Goal: Task Accomplishment & Management: Manage account settings

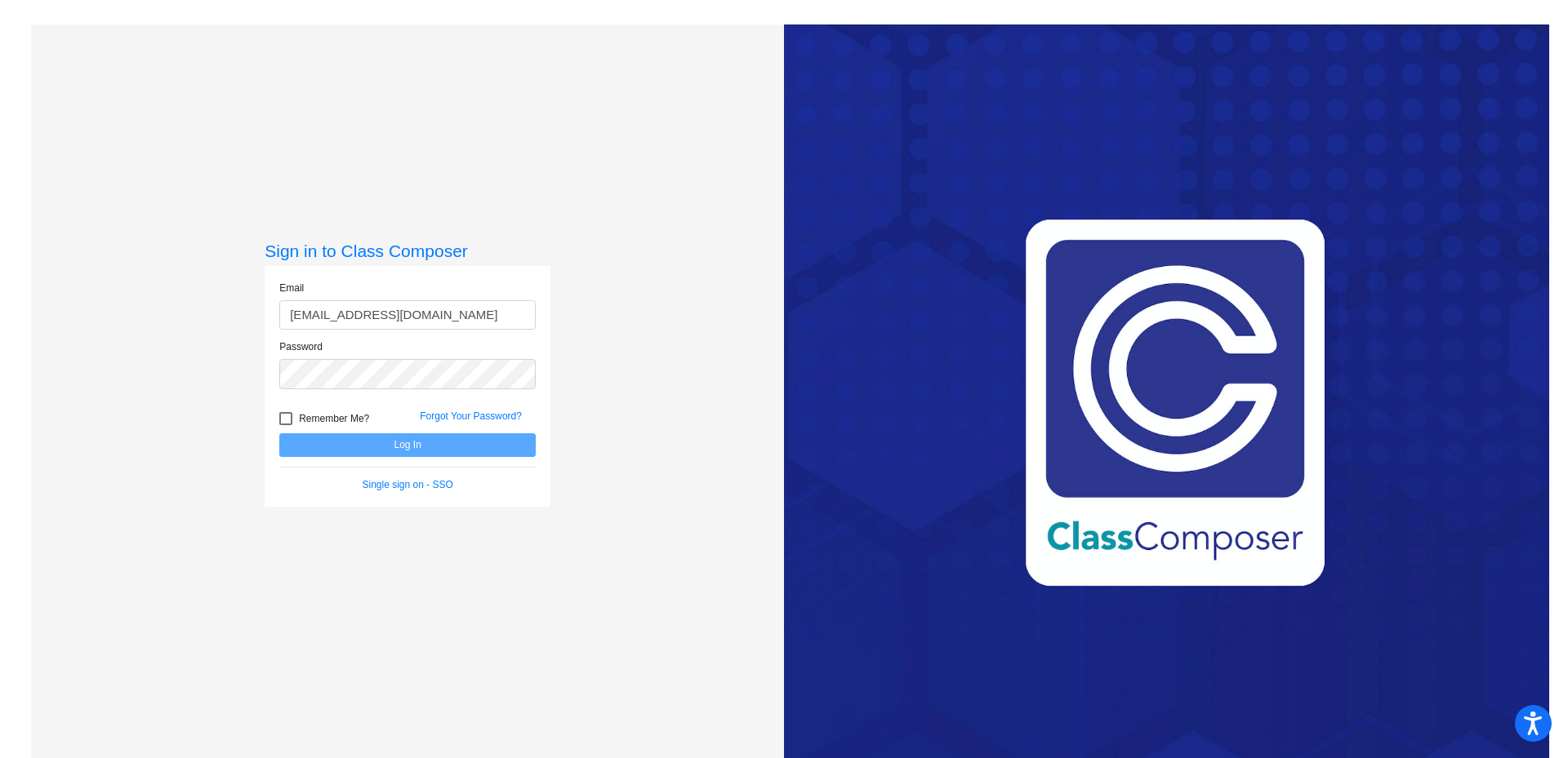
type input "[EMAIL_ADDRESS][DOMAIN_NAME]"
click at [279, 434] on button "Log In" at bounding box center [408, 445] width 257 height 24
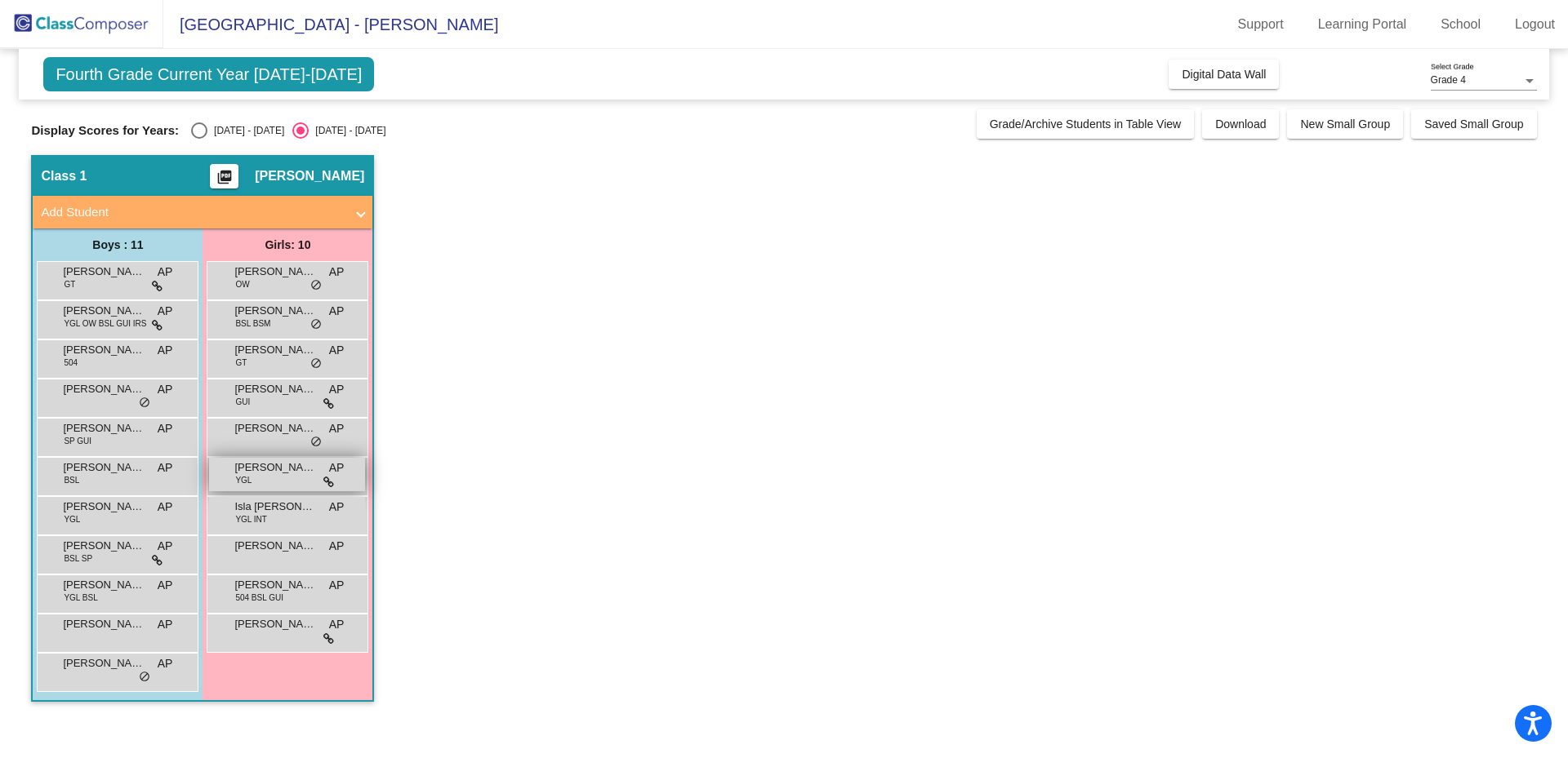
click at [284, 470] on span "[PERSON_NAME]" at bounding box center [275, 468] width 82 height 16
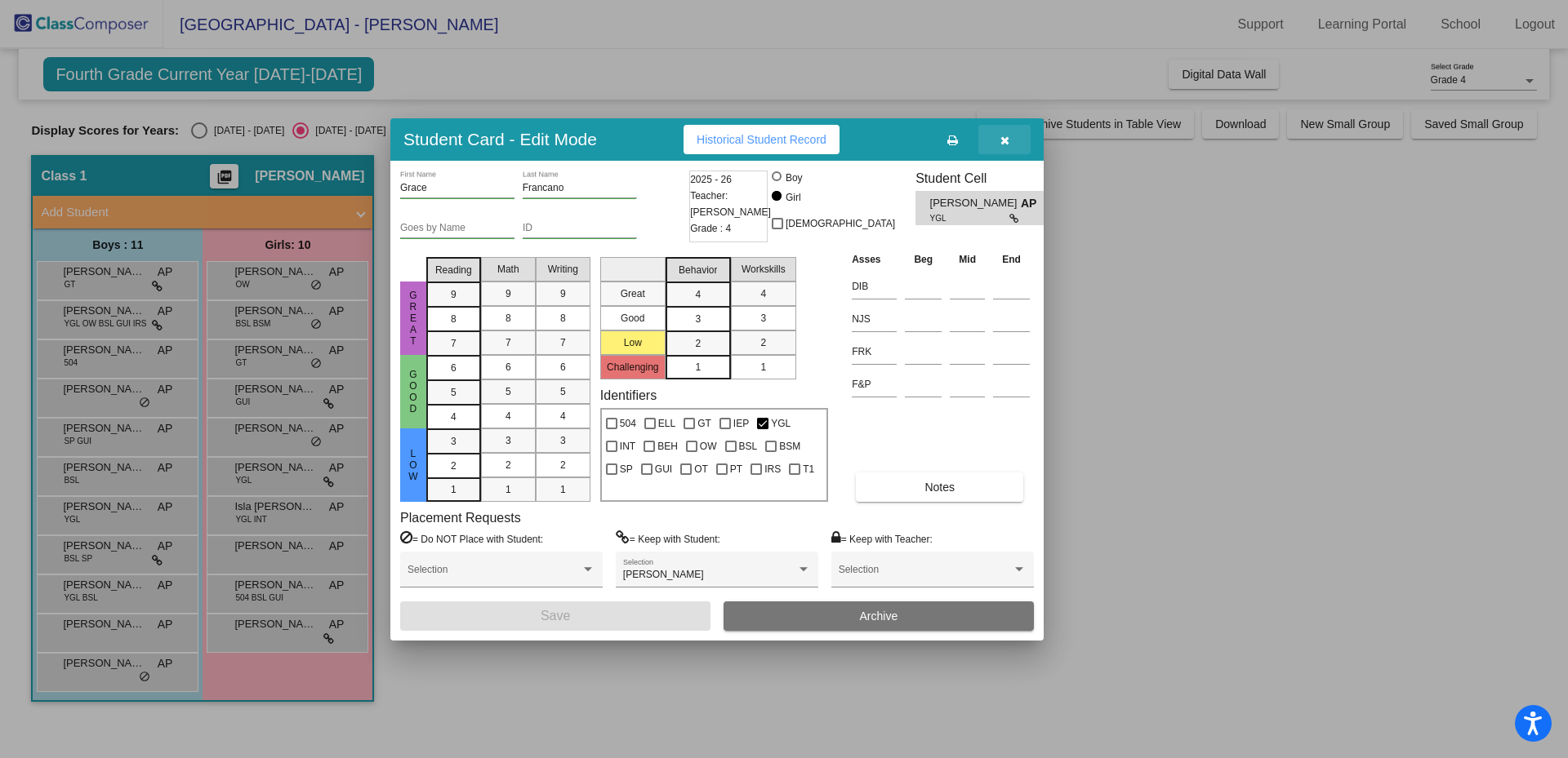
click at [1009, 143] on button "button" at bounding box center [1004, 140] width 52 height 29
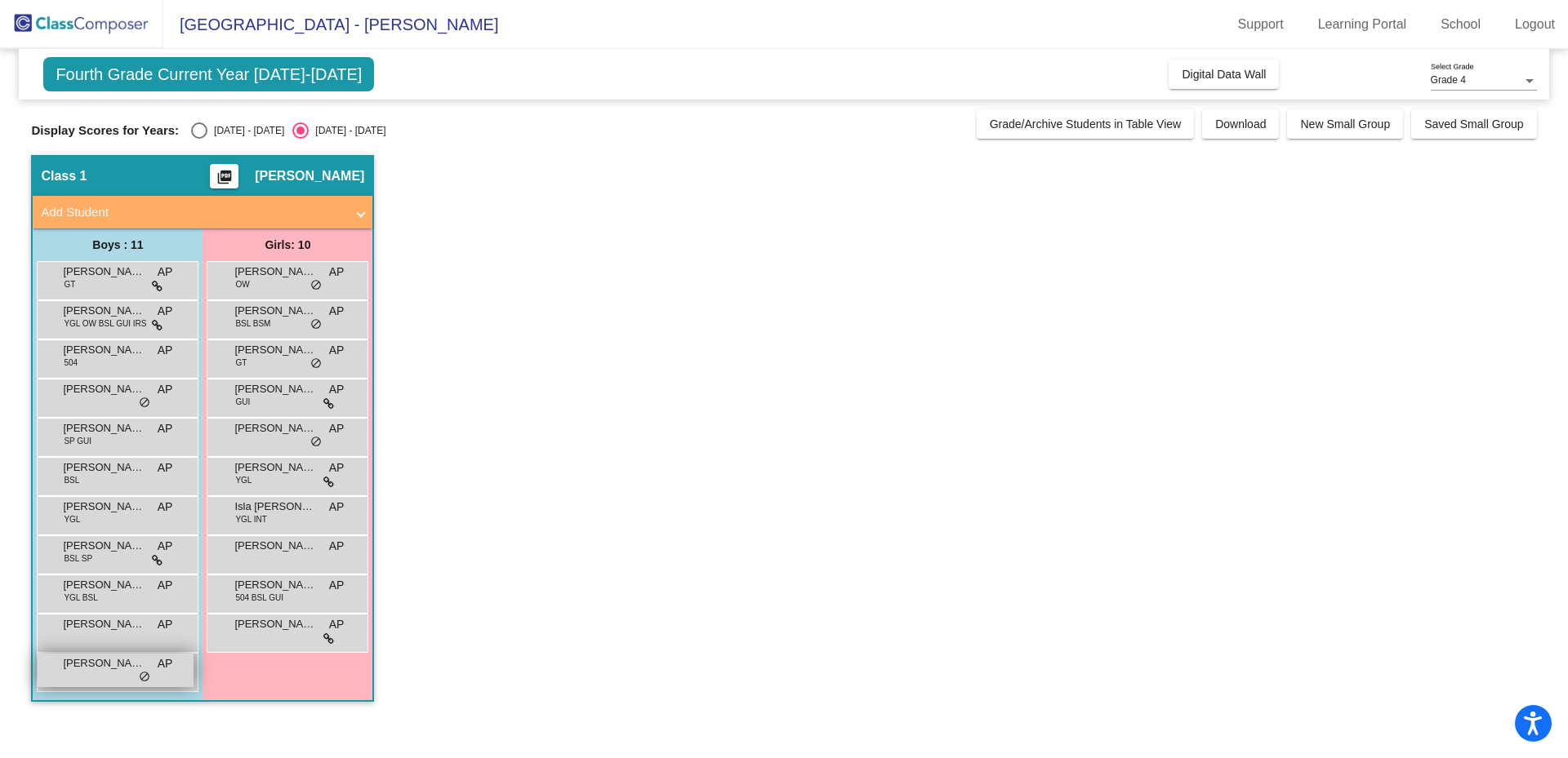
click at [90, 658] on span "[PERSON_NAME]" at bounding box center [104, 664] width 82 height 16
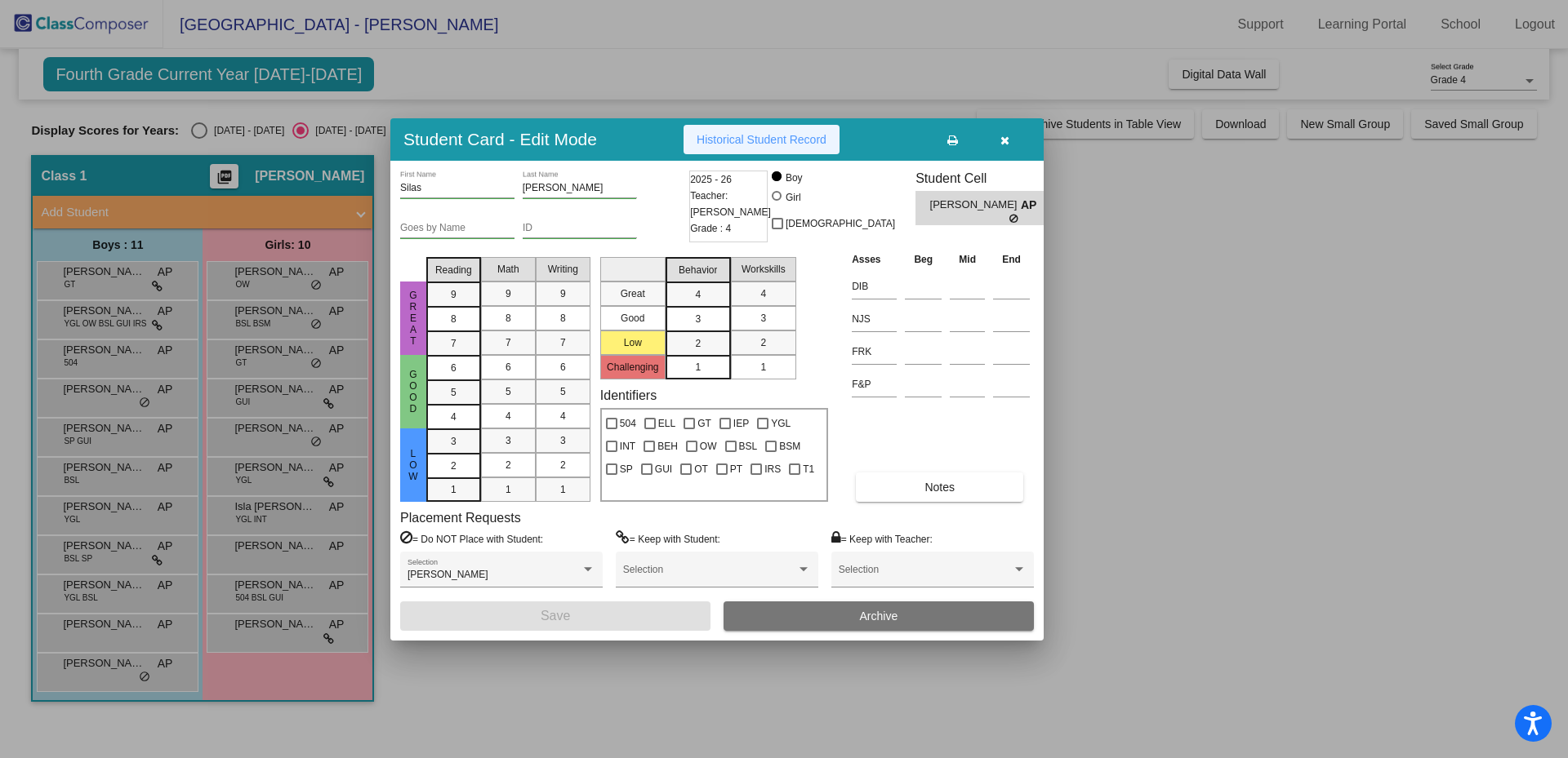
click at [775, 139] on span "Historical Student Record" at bounding box center [762, 140] width 130 height 13
click at [1007, 145] on icon "button" at bounding box center [1004, 140] width 9 height 11
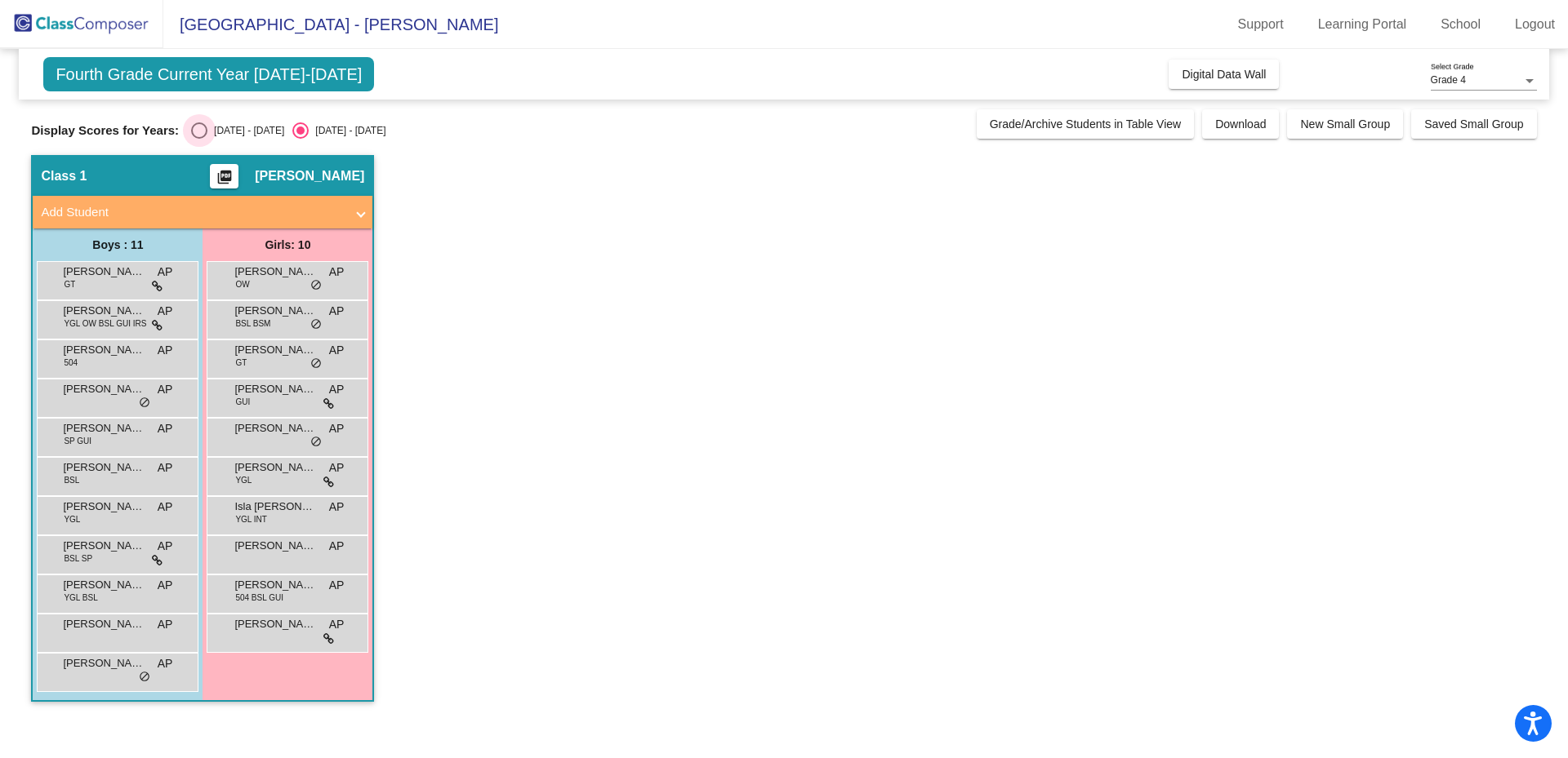
click at [196, 138] on div "Select an option" at bounding box center [199, 131] width 16 height 16
click at [199, 139] on input "[DATE] - [DATE]" at bounding box center [199, 139] width 1 height 1
radio input "true"
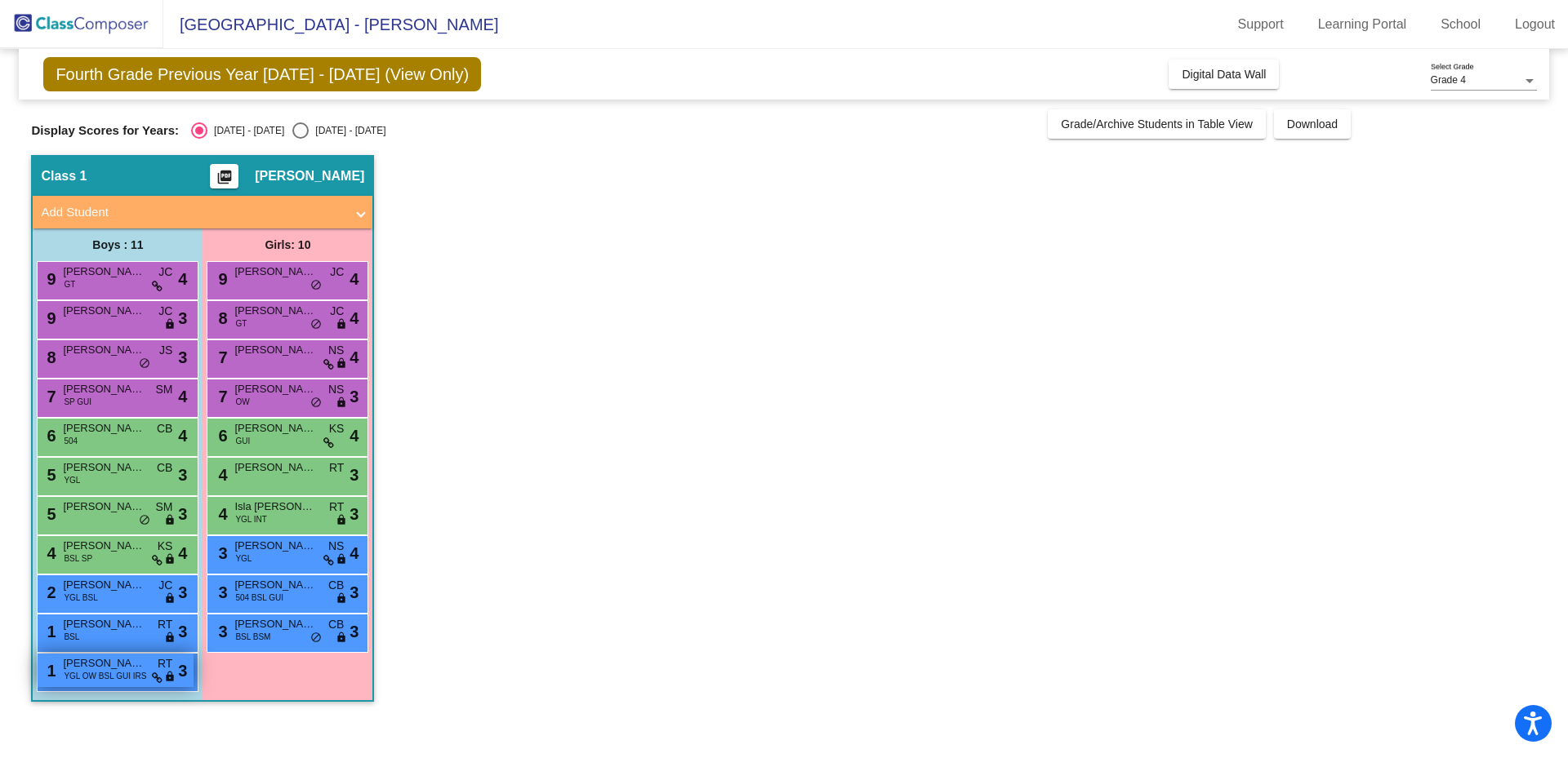
click at [130, 679] on span "YGL OW BSL GUI IRS" at bounding box center [105, 676] width 83 height 12
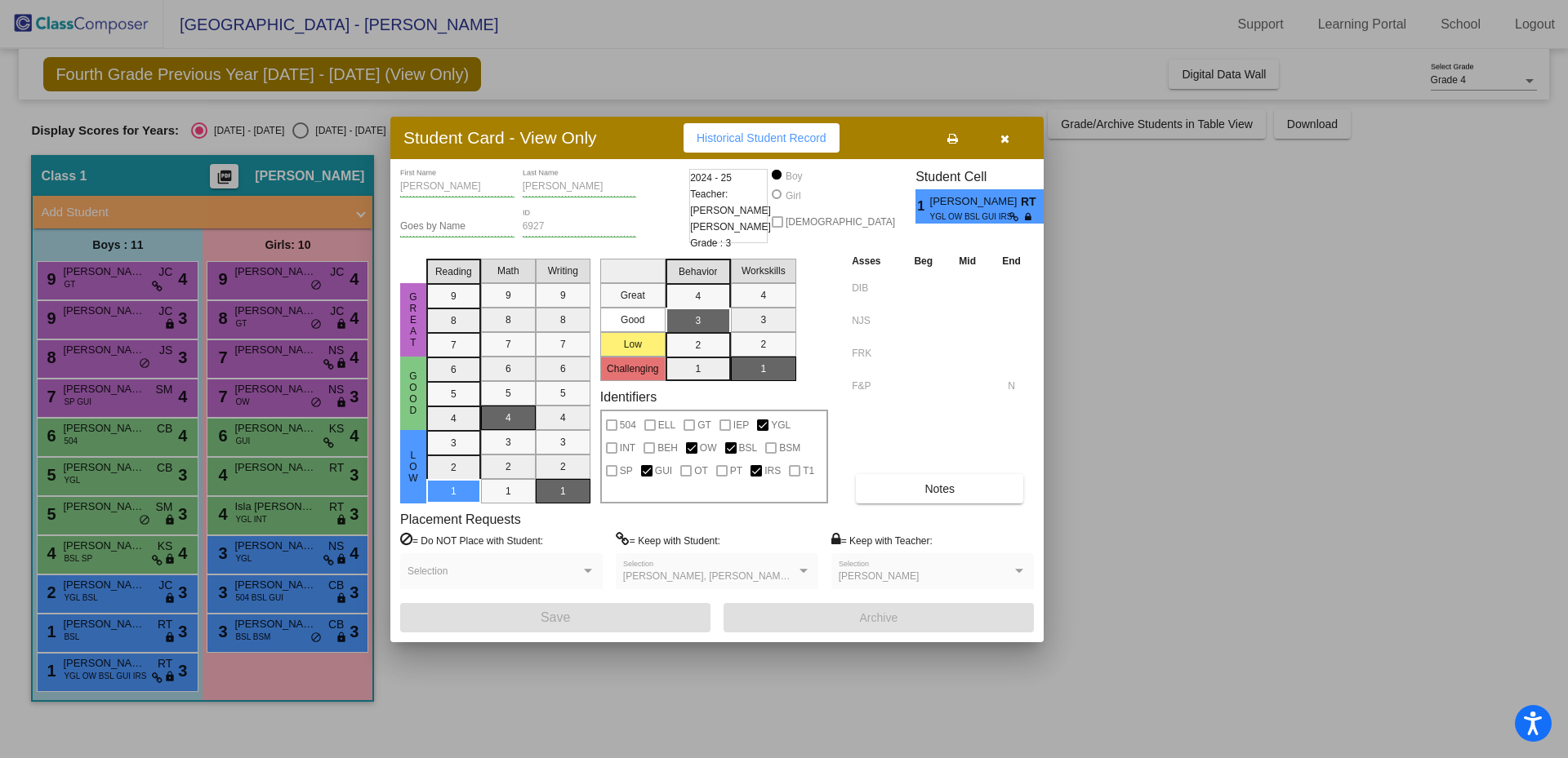
click at [726, 140] on span "Historical Student Record" at bounding box center [762, 138] width 130 height 13
click at [1010, 137] on button "button" at bounding box center [1004, 138] width 52 height 29
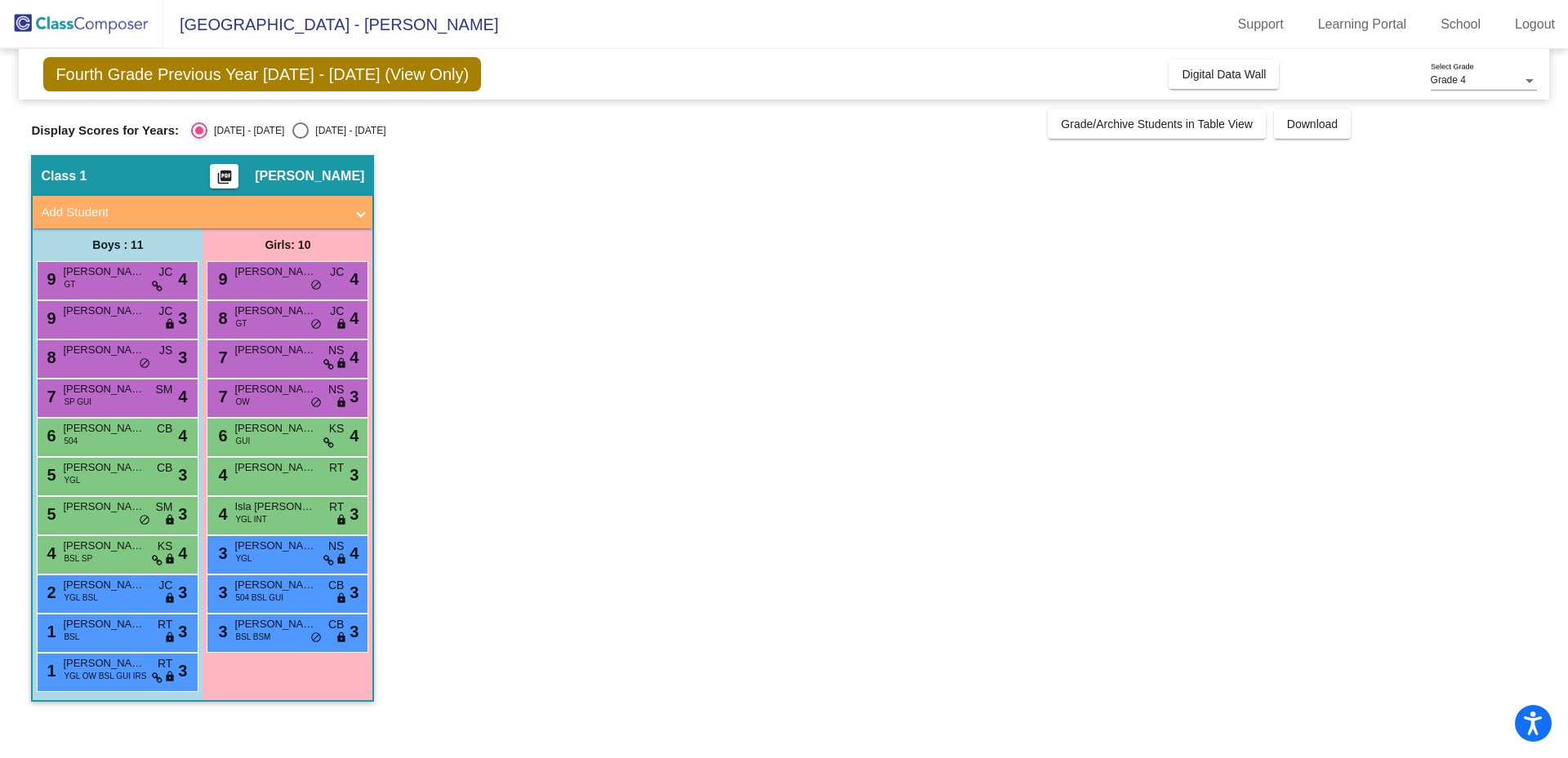
click at [293, 128] on div "Select an option" at bounding box center [301, 131] width 16 height 16
click at [300, 139] on input "[DATE] - [DATE]" at bounding box center [300, 139] width 1 height 1
radio input "true"
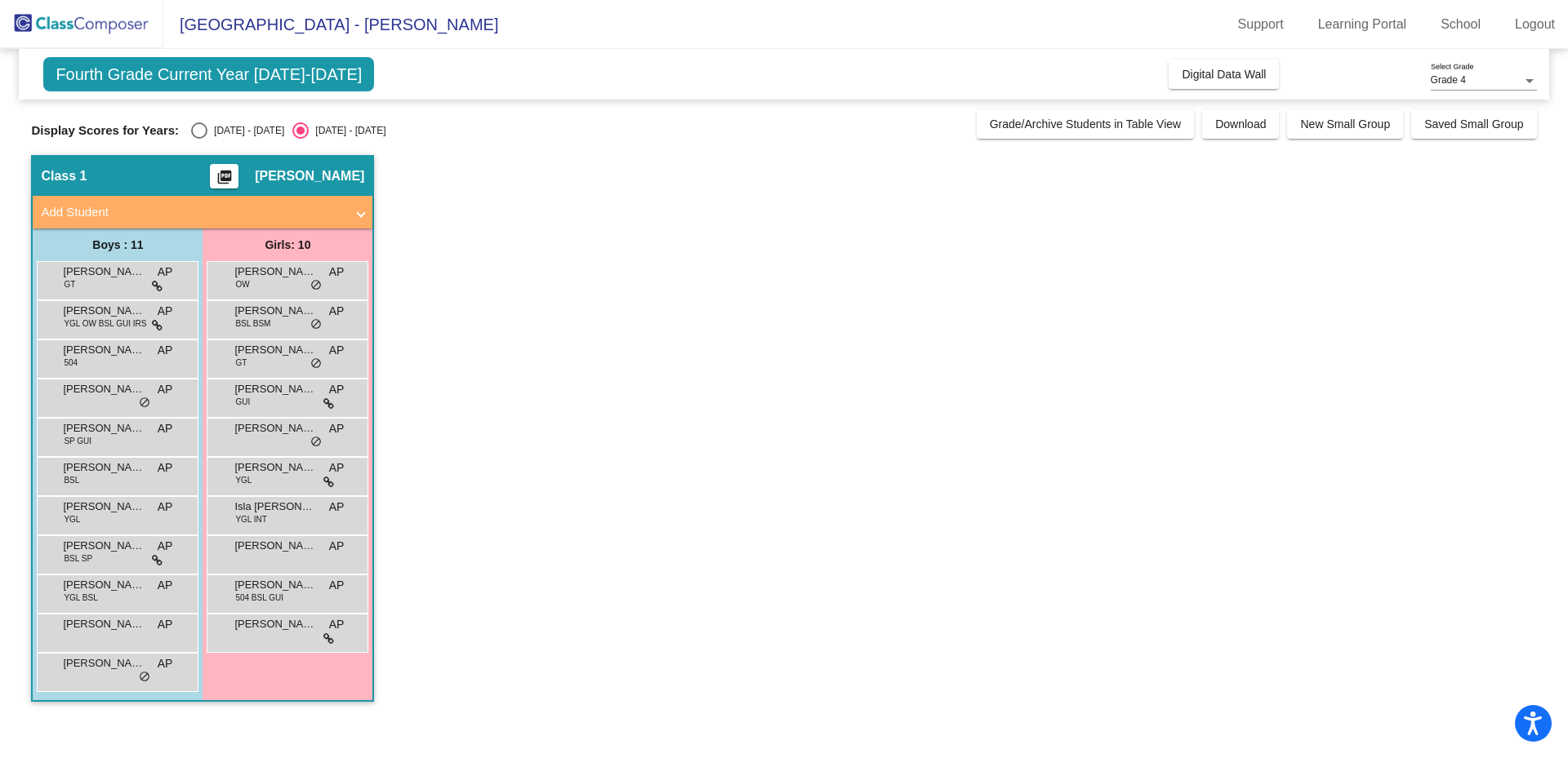
click at [356, 208] on span "Add Student" at bounding box center [199, 212] width 317 height 19
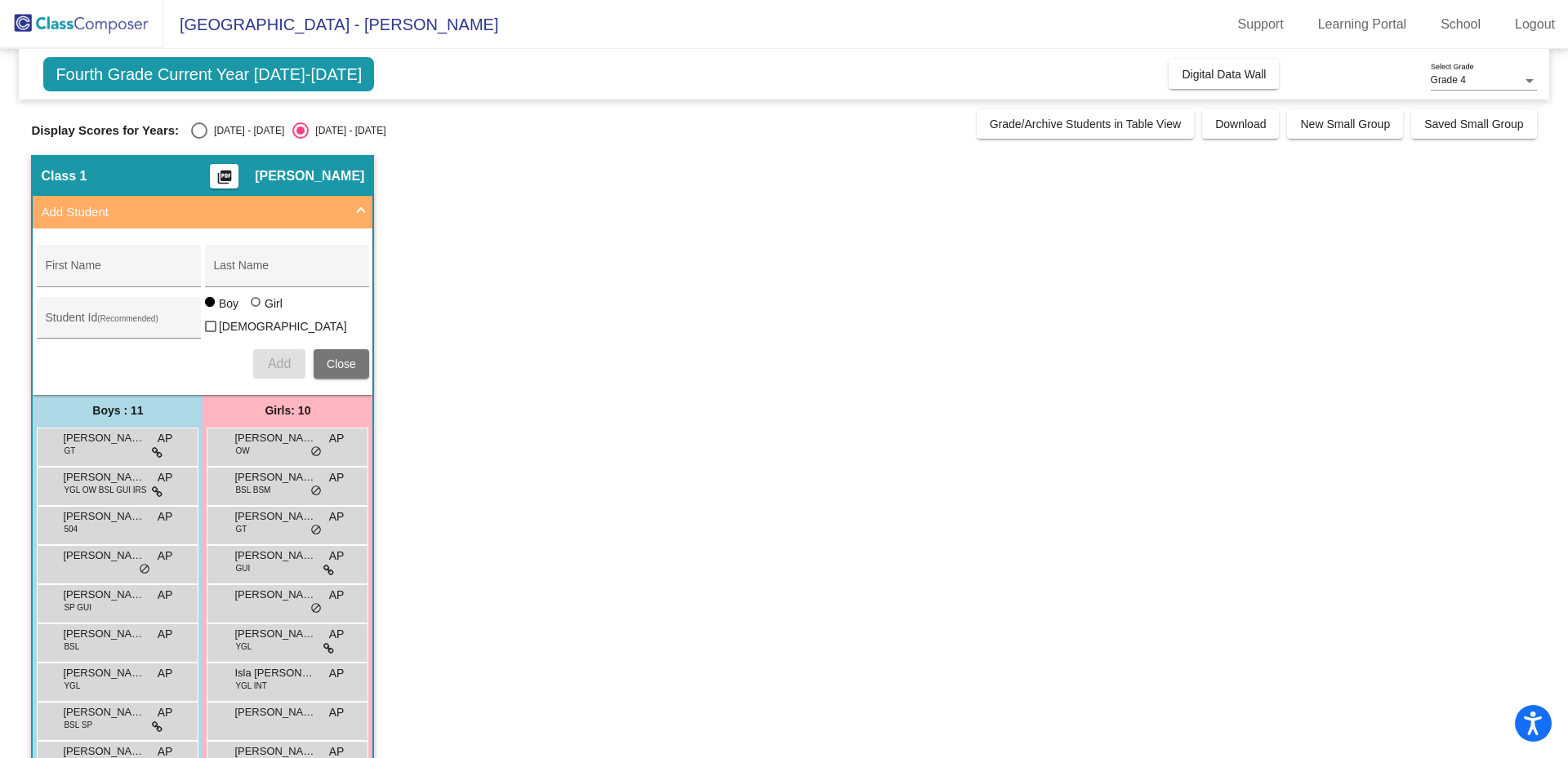
click at [356, 208] on span "Add Student" at bounding box center [199, 212] width 317 height 19
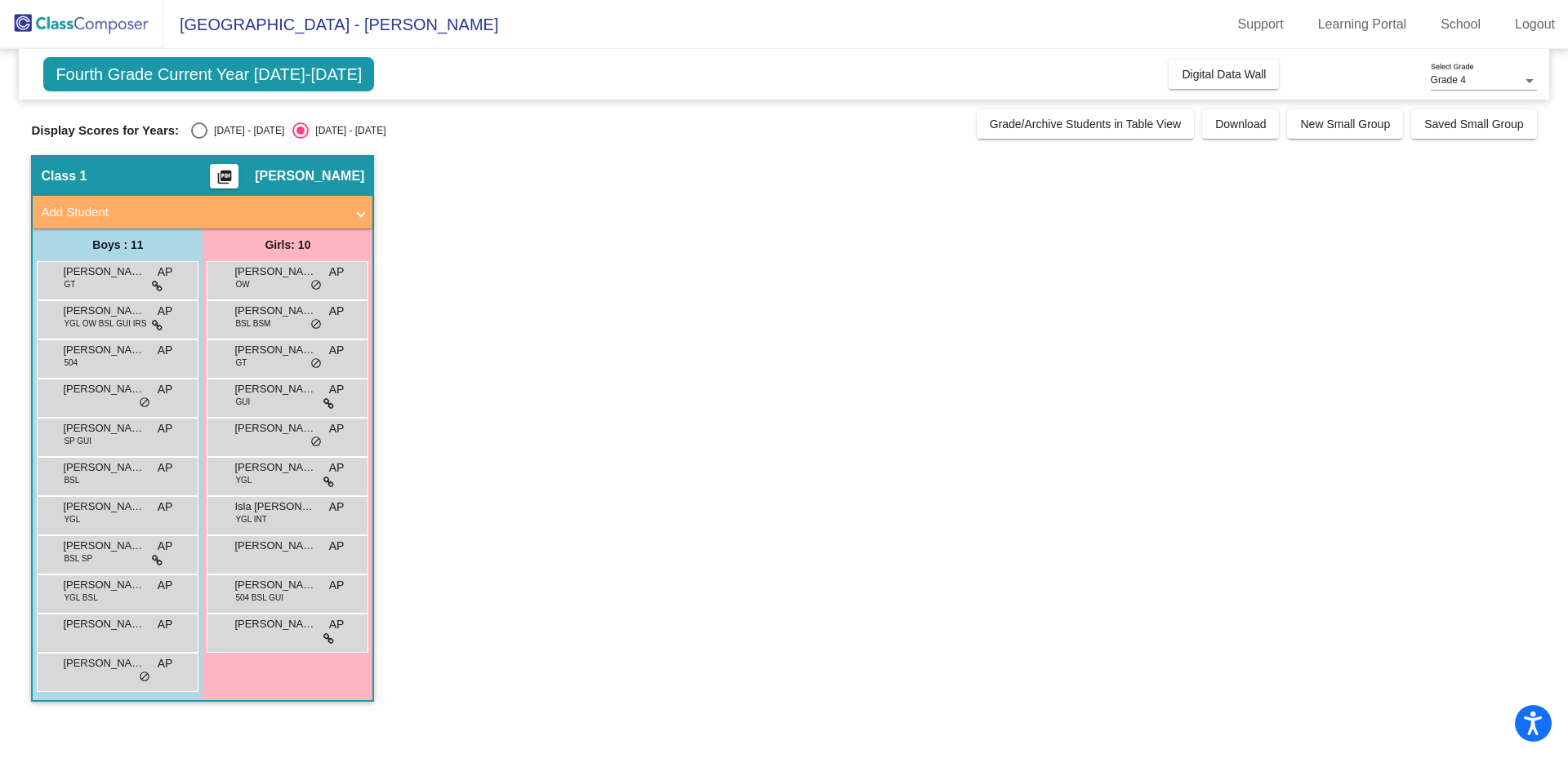
click at [127, 76] on span "Fourth Grade Current Year [DATE]-[DATE]" at bounding box center [208, 74] width 331 height 34
click at [1194, 82] on button "Digital Data Wall" at bounding box center [1223, 74] width 110 height 29
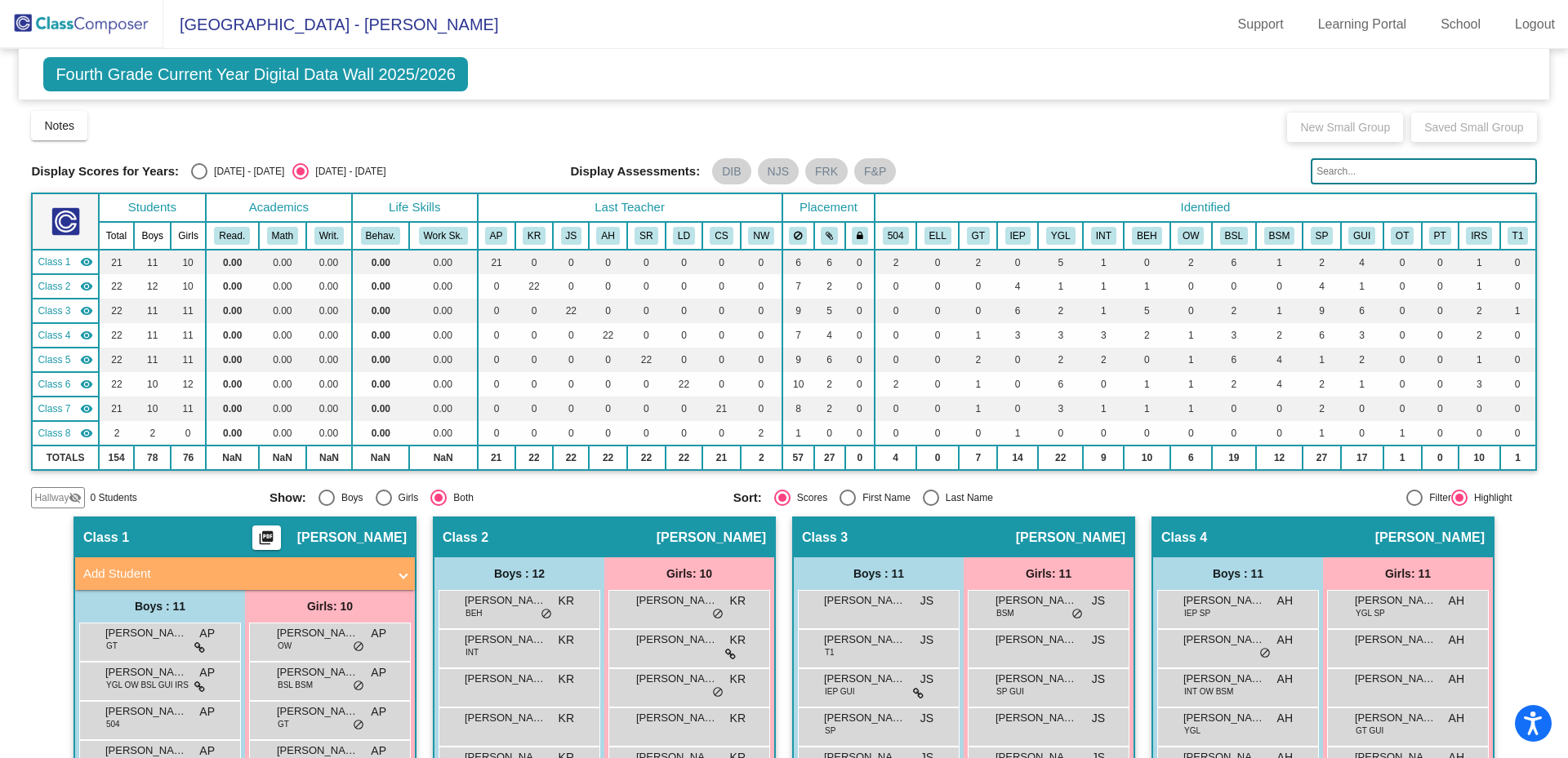
click at [199, 173] on div "Select an option" at bounding box center [199, 172] width 16 height 16
click at [199, 180] on input "[DATE] - [DATE]" at bounding box center [199, 180] width 1 height 1
radio input "true"
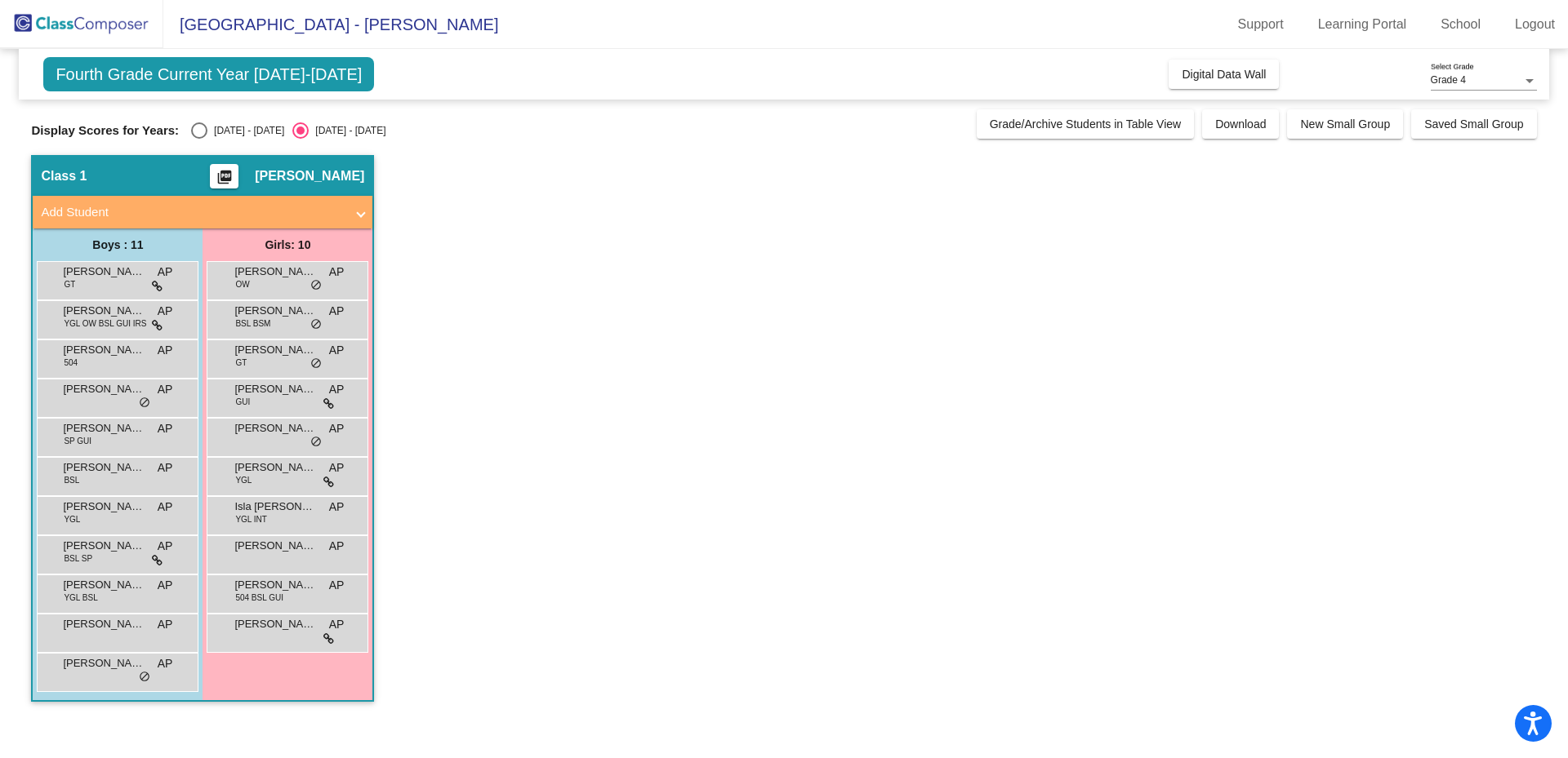
click at [251, 87] on span "Fourth Grade Current Year [DATE]-[DATE]" at bounding box center [208, 74] width 331 height 34
click at [1438, 25] on link "School" at bounding box center [1460, 25] width 66 height 26
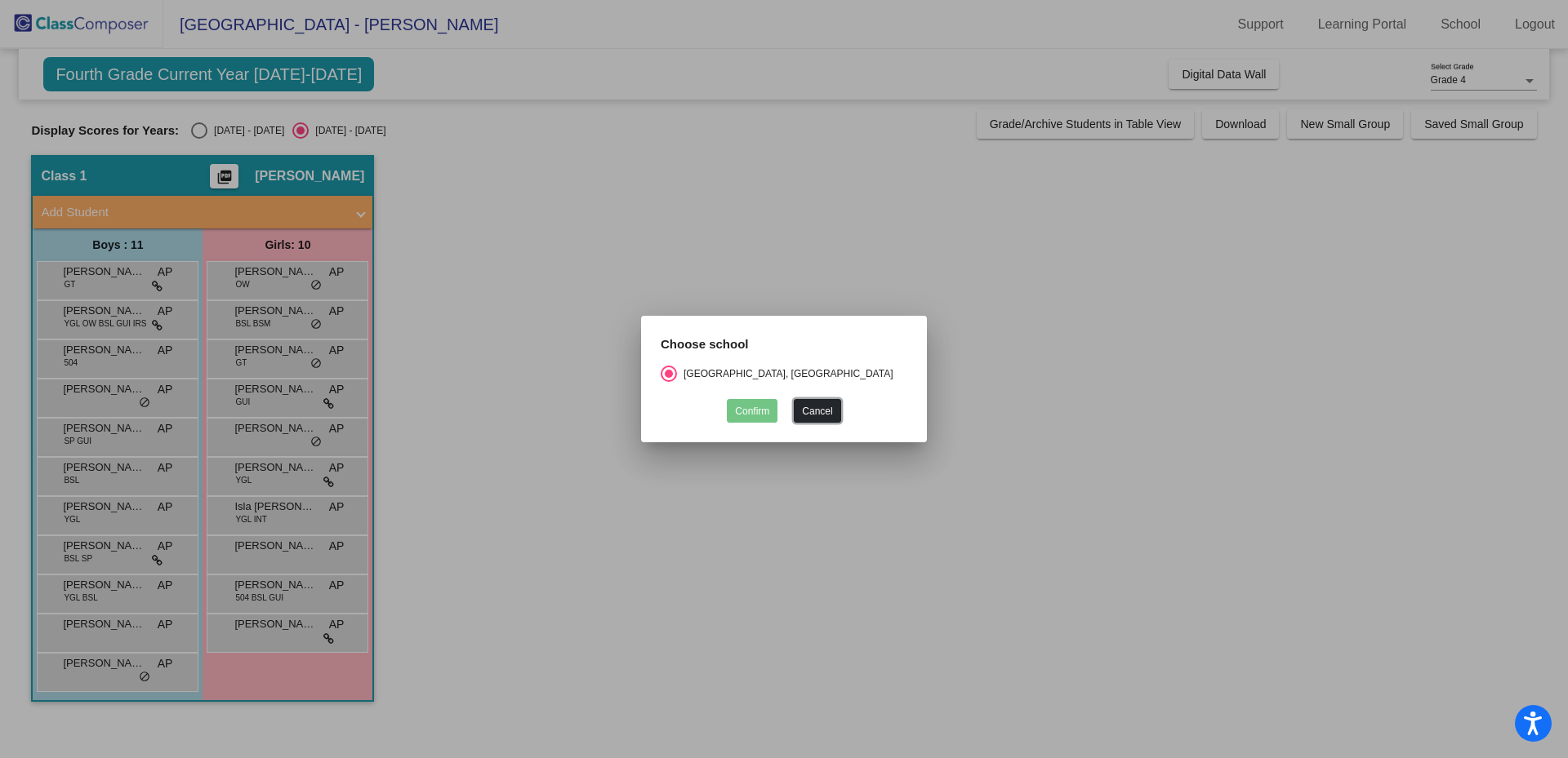
click at [834, 406] on button "Cancel" at bounding box center [816, 411] width 47 height 24
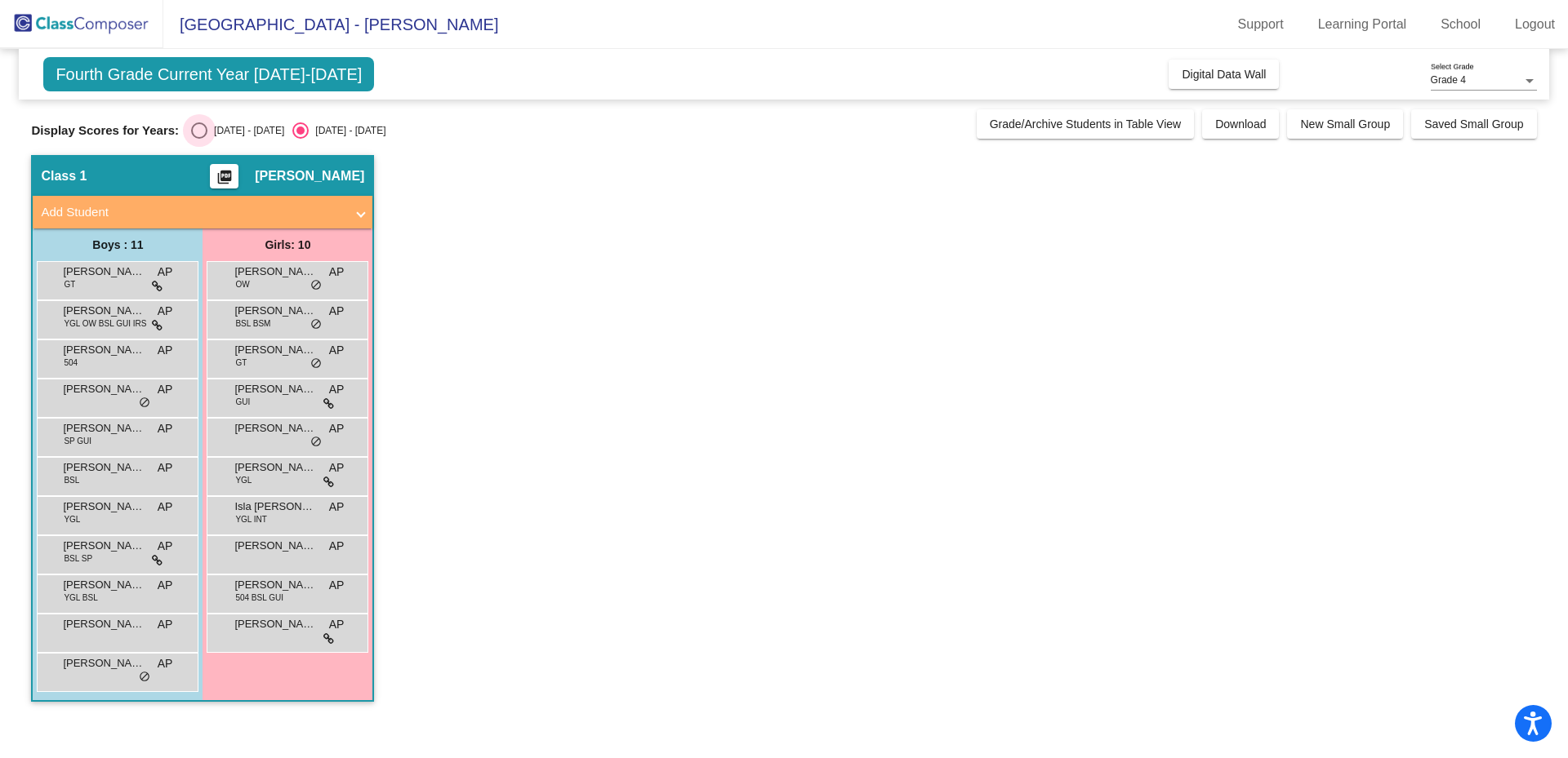
click at [199, 132] on div "Select an option" at bounding box center [199, 131] width 16 height 16
click at [199, 139] on input "[DATE] - [DATE]" at bounding box center [199, 139] width 1 height 1
radio input "true"
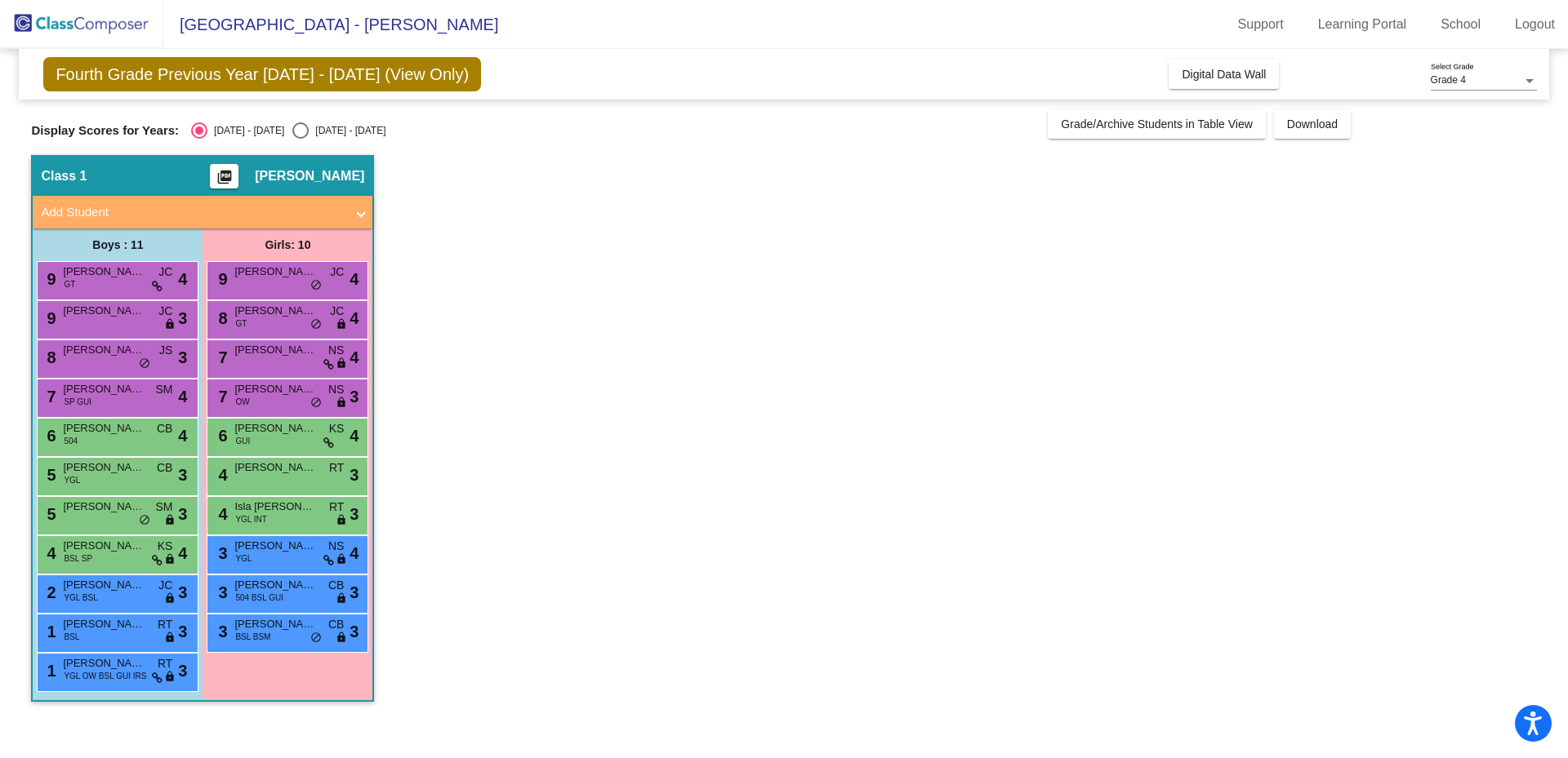
click at [203, 136] on div "Select an option" at bounding box center [199, 131] width 16 height 16
click at [199, 139] on input "[DATE] - [DATE]" at bounding box center [199, 139] width 1 height 1
click at [203, 132] on div "Select an option" at bounding box center [199, 131] width 8 height 8
click at [199, 139] on input "[DATE] - [DATE]" at bounding box center [199, 139] width 1 height 1
click at [203, 132] on div "Select an option" at bounding box center [199, 131] width 8 height 8
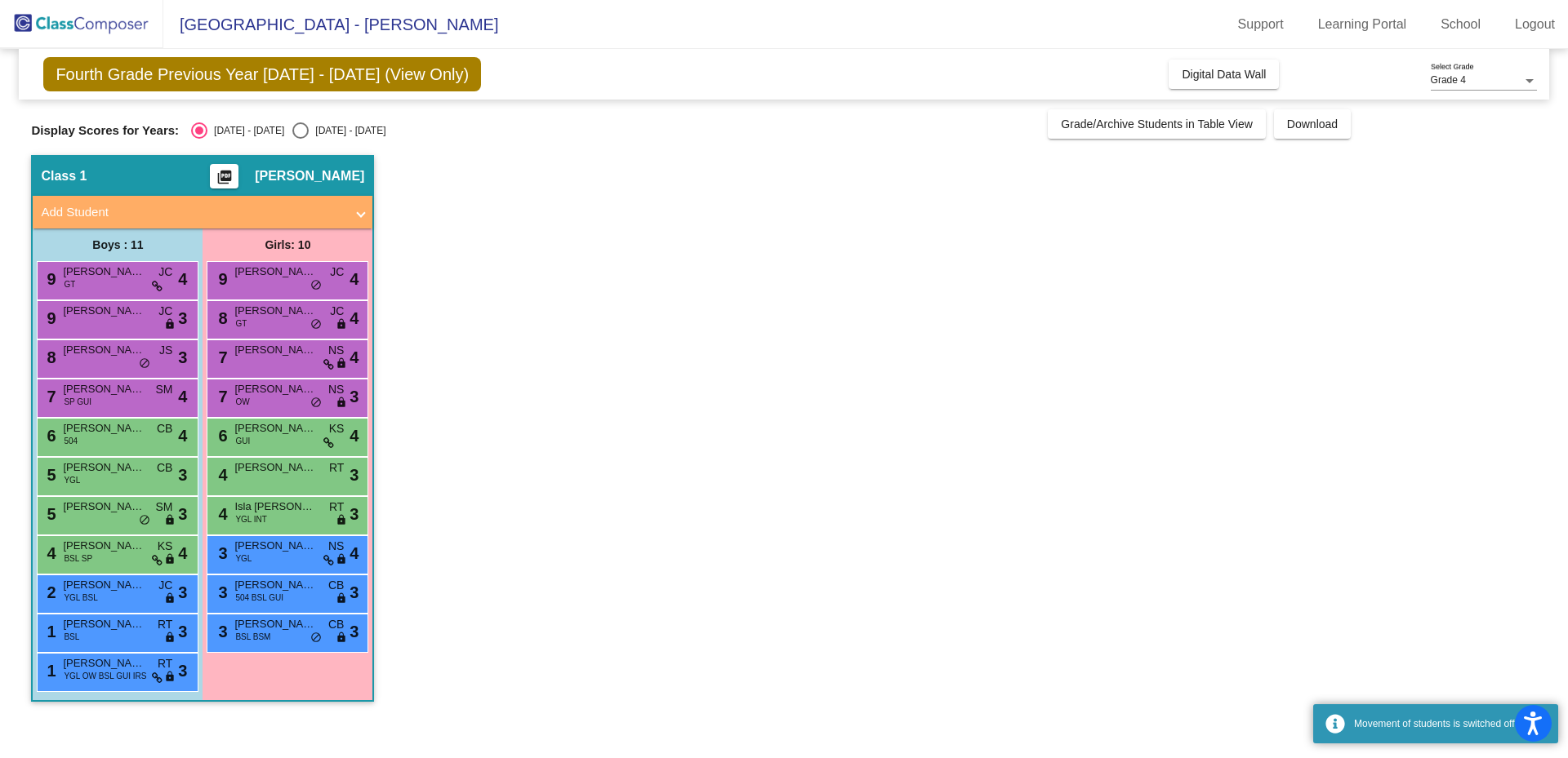
click at [199, 139] on input "[DATE] - [DATE]" at bounding box center [199, 139] width 1 height 1
click at [203, 132] on div "Select an option" at bounding box center [199, 131] width 8 height 8
click at [199, 139] on input "[DATE] - [DATE]" at bounding box center [199, 139] width 1 height 1
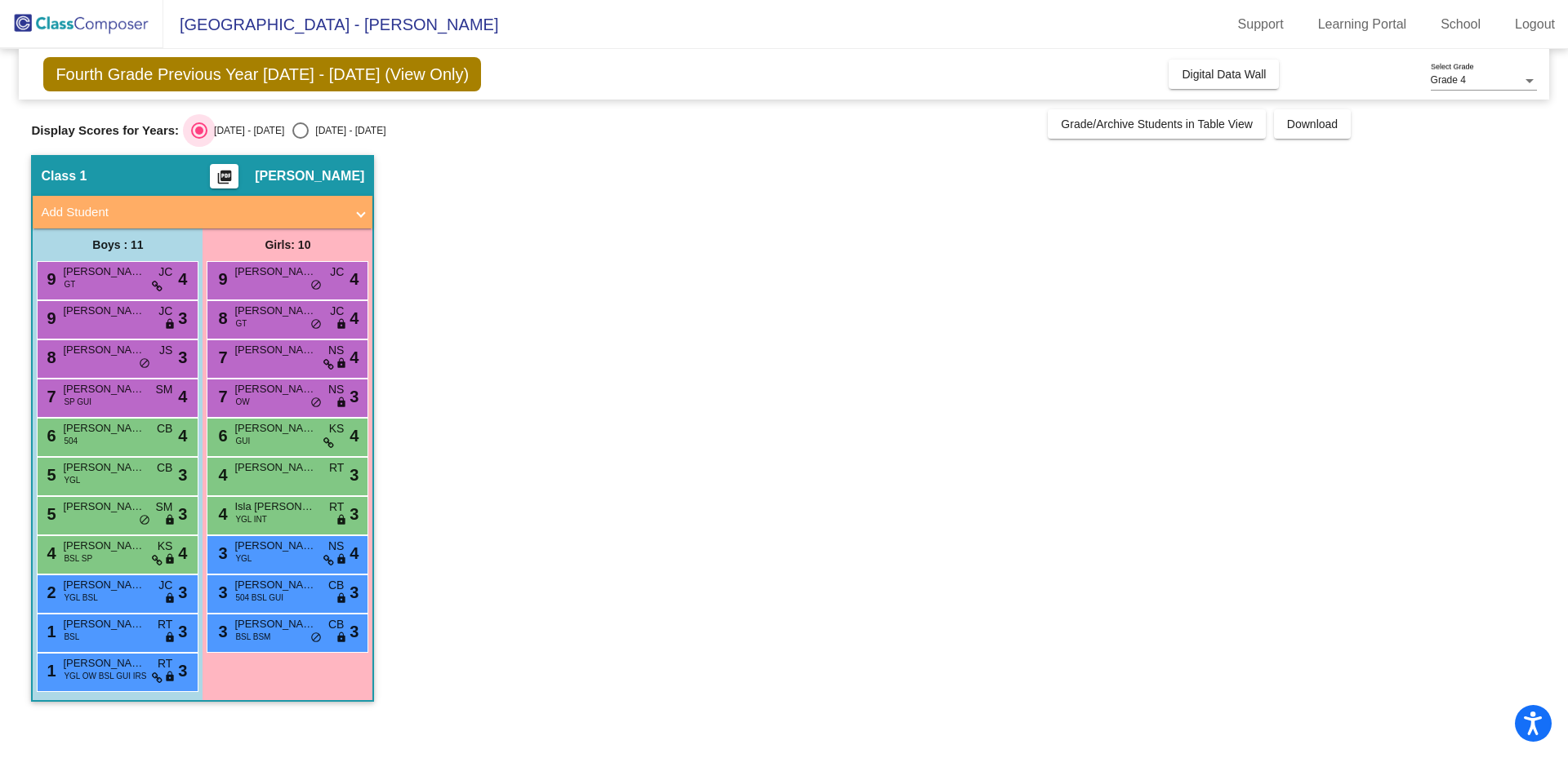
click at [203, 132] on div "Select an option" at bounding box center [199, 131] width 8 height 8
click at [199, 139] on input "[DATE] - [DATE]" at bounding box center [199, 139] width 1 height 1
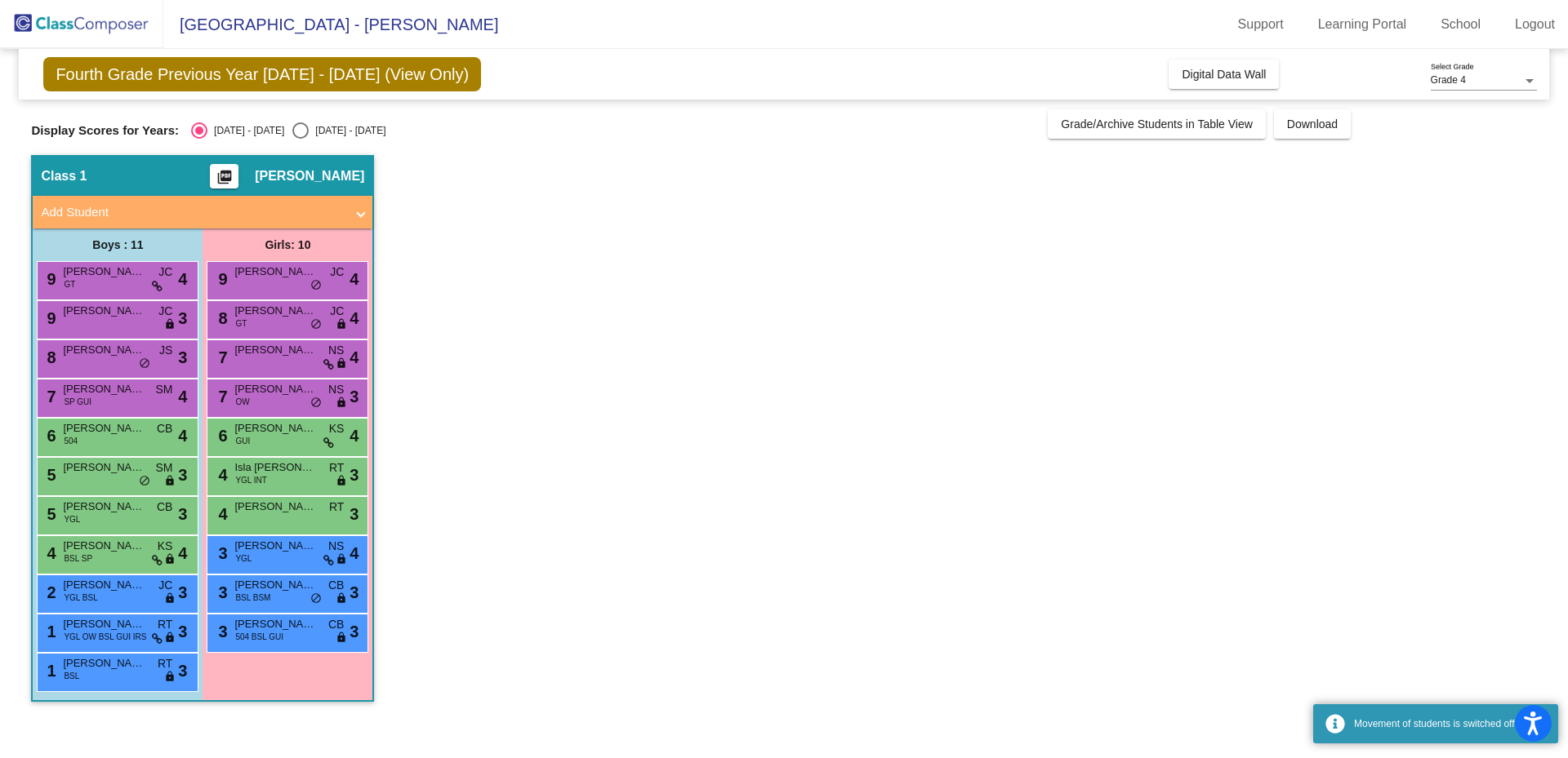
click at [203, 132] on div "Select an option" at bounding box center [199, 131] width 8 height 8
click at [199, 139] on input "[DATE] - [DATE]" at bounding box center [199, 139] width 1 height 1
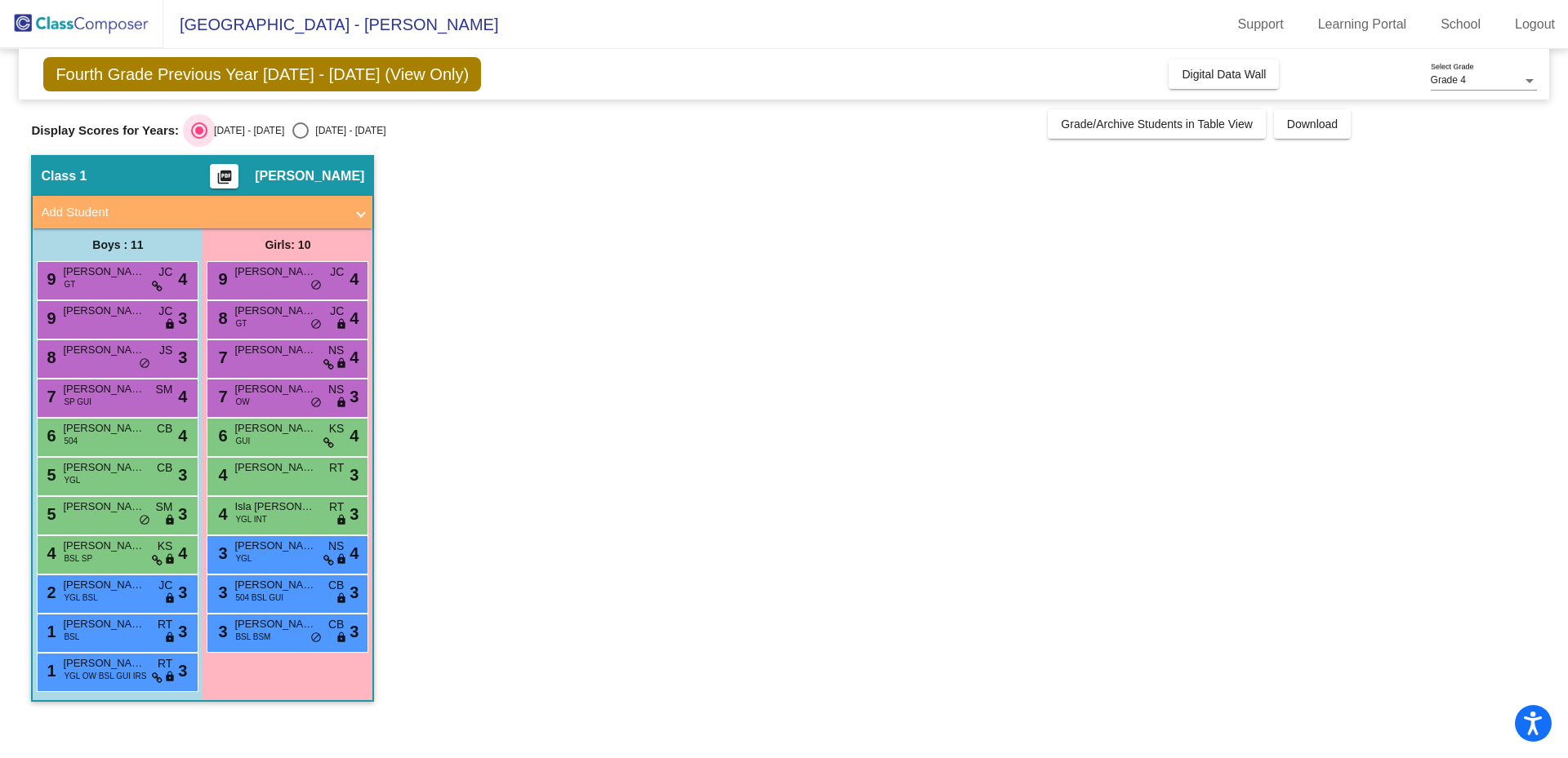
click at [203, 132] on div "Select an option" at bounding box center [199, 131] width 8 height 8
click at [199, 139] on input "[DATE] - [DATE]" at bounding box center [199, 139] width 1 height 1
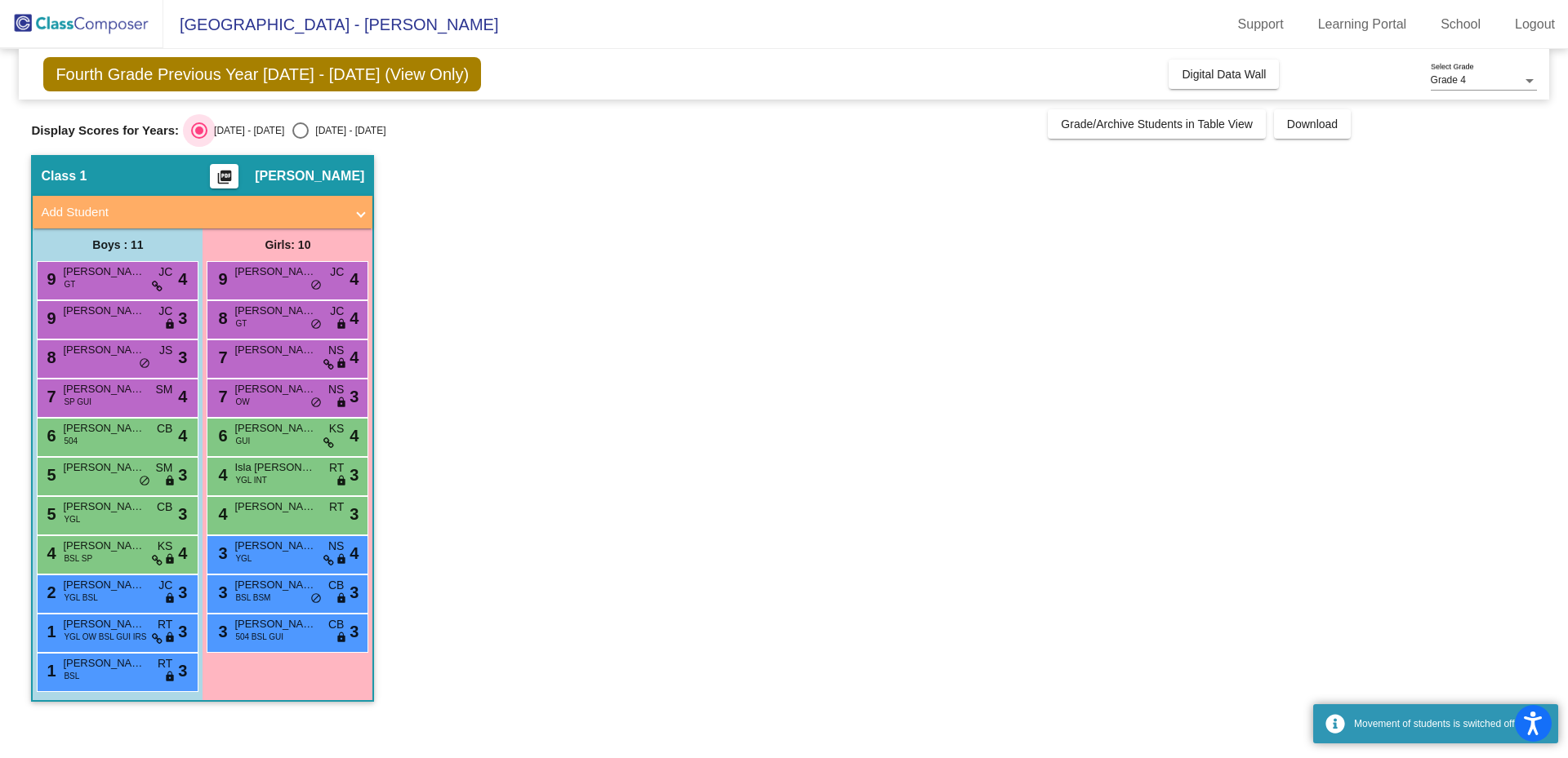
click at [203, 132] on div "Select an option" at bounding box center [199, 131] width 8 height 8
click at [199, 139] on input "[DATE] - [DATE]" at bounding box center [199, 139] width 1 height 1
click at [203, 132] on div "Select an option" at bounding box center [199, 131] width 8 height 8
click at [199, 139] on input "[DATE] - [DATE]" at bounding box center [199, 139] width 1 height 1
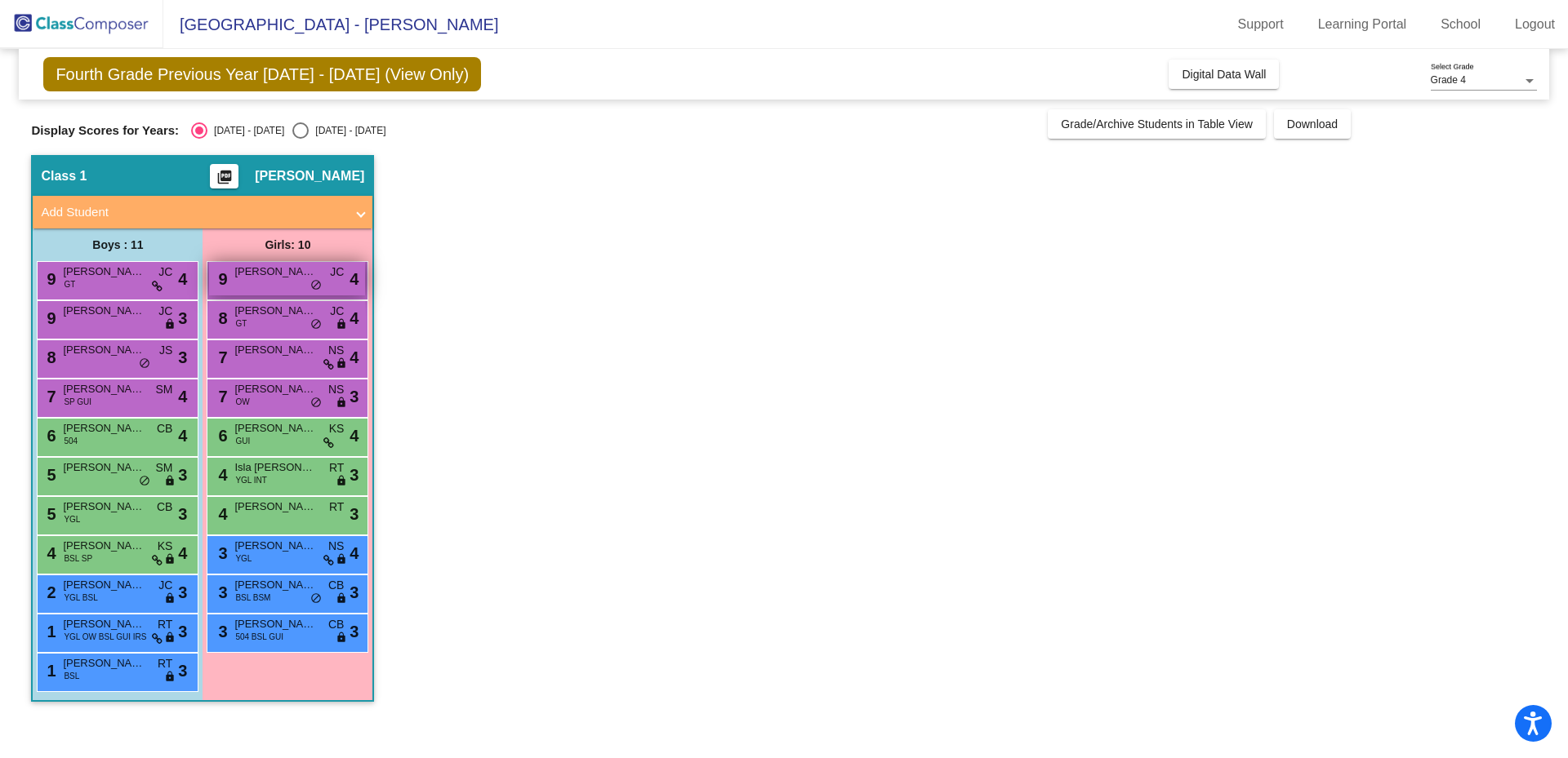
click at [257, 271] on span "[PERSON_NAME]" at bounding box center [275, 272] width 82 height 16
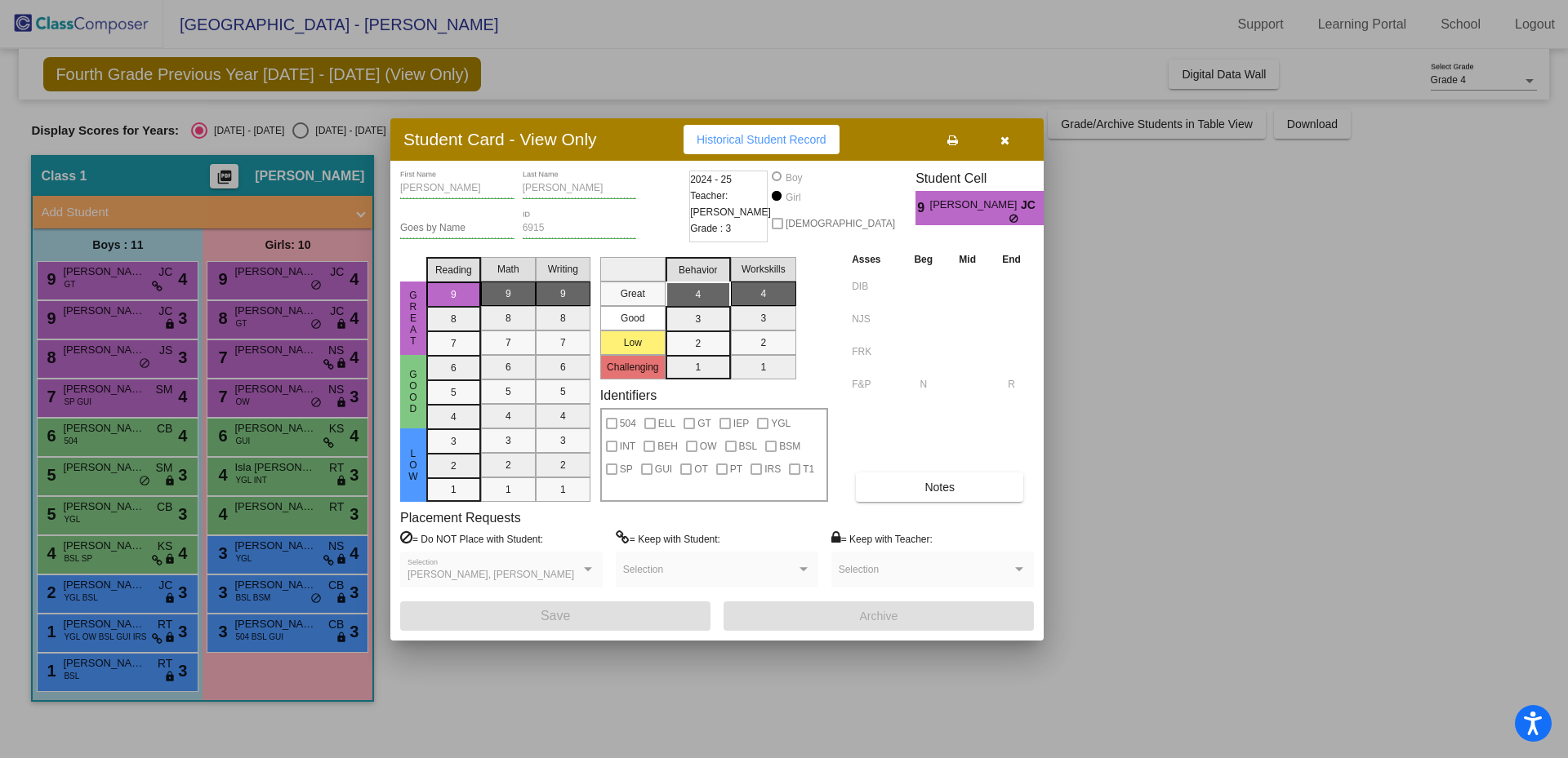
click at [1000, 140] on icon "button" at bounding box center [1004, 140] width 9 height 11
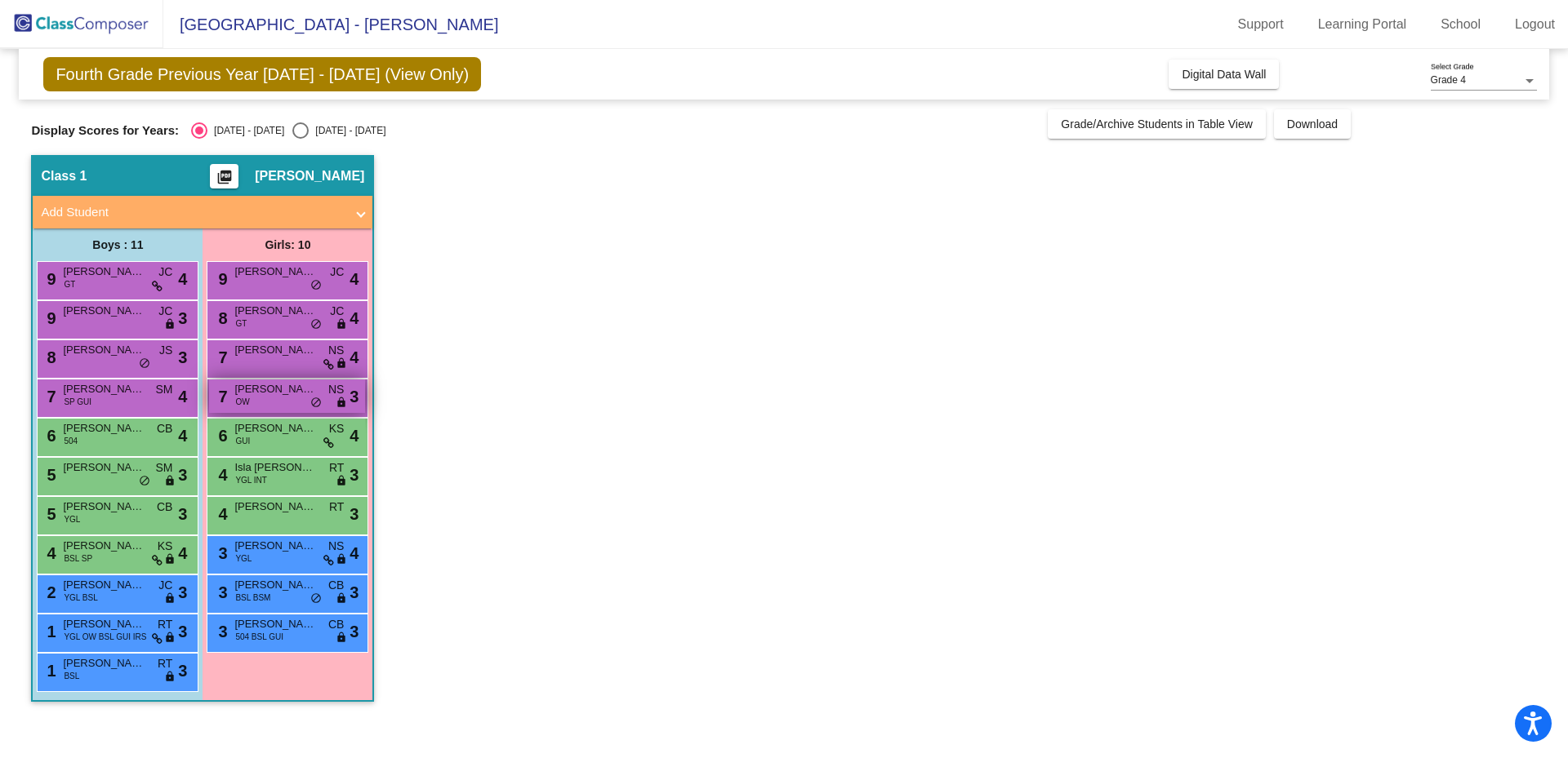
click at [279, 396] on span "[PERSON_NAME]" at bounding box center [275, 390] width 82 height 16
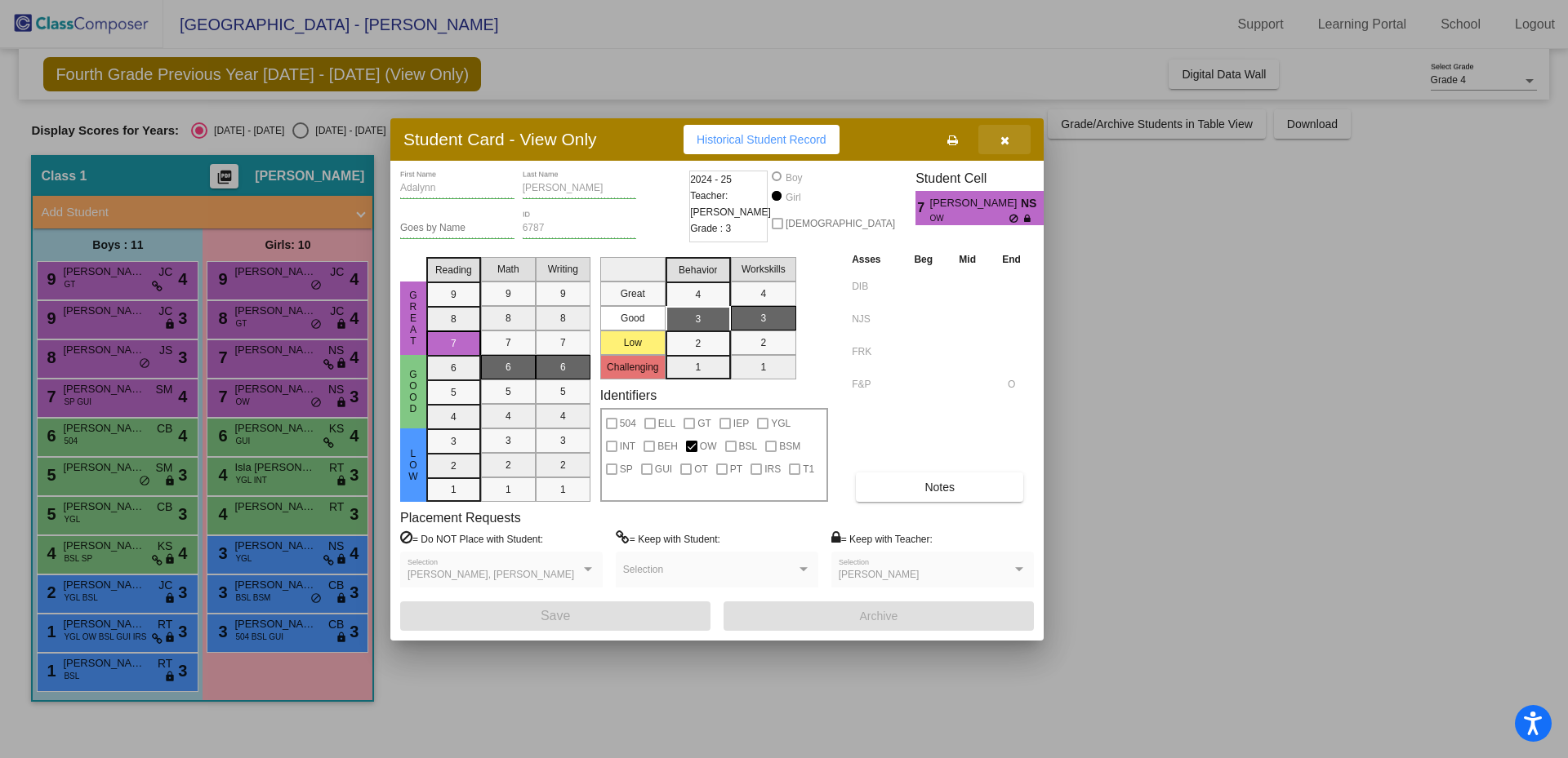
click at [1007, 131] on button "button" at bounding box center [1004, 140] width 52 height 29
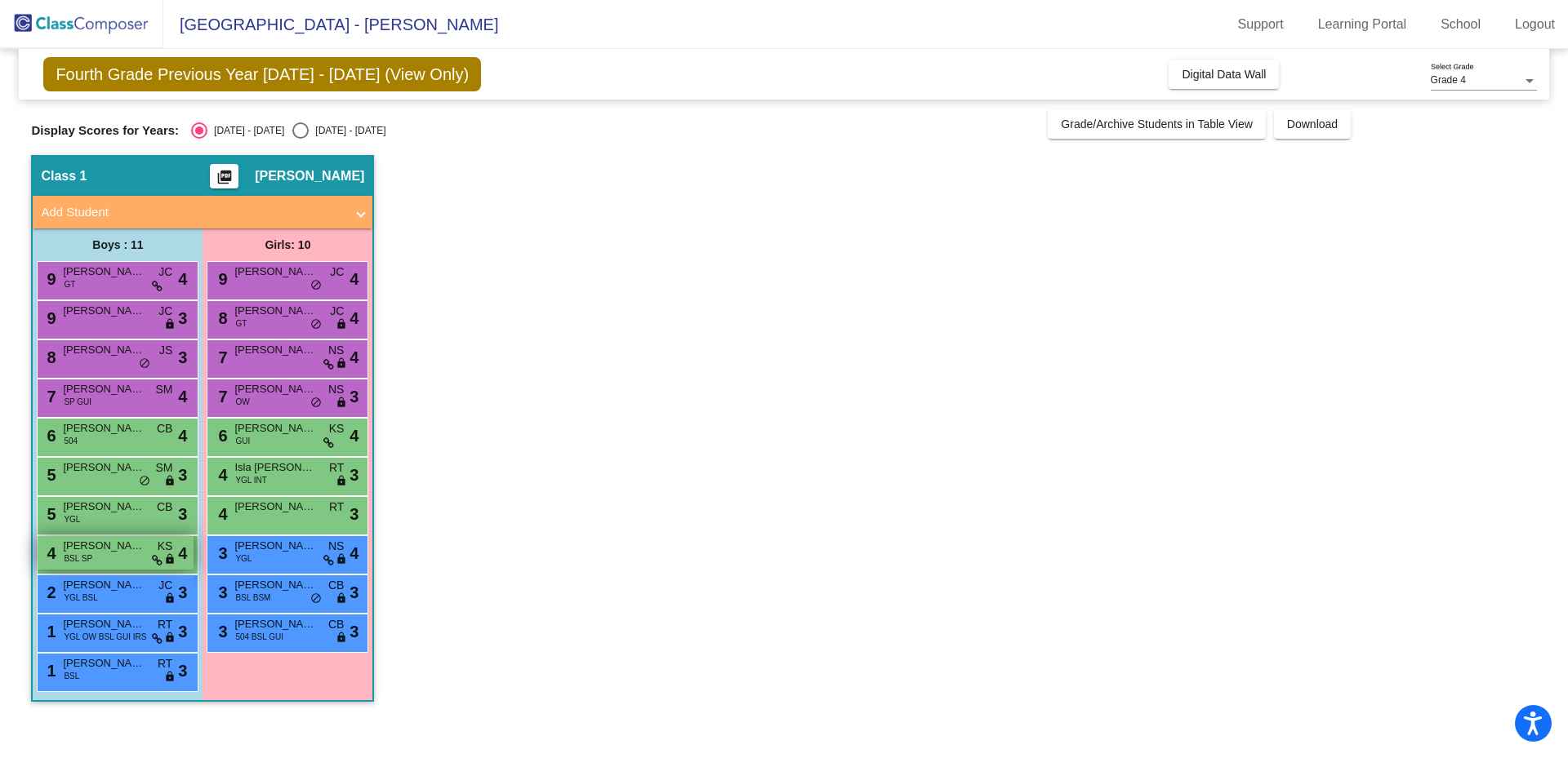
click at [120, 557] on div "4 [PERSON_NAME] BSL SP KS lock do_not_disturb_alt 4" at bounding box center [115, 553] width 156 height 33
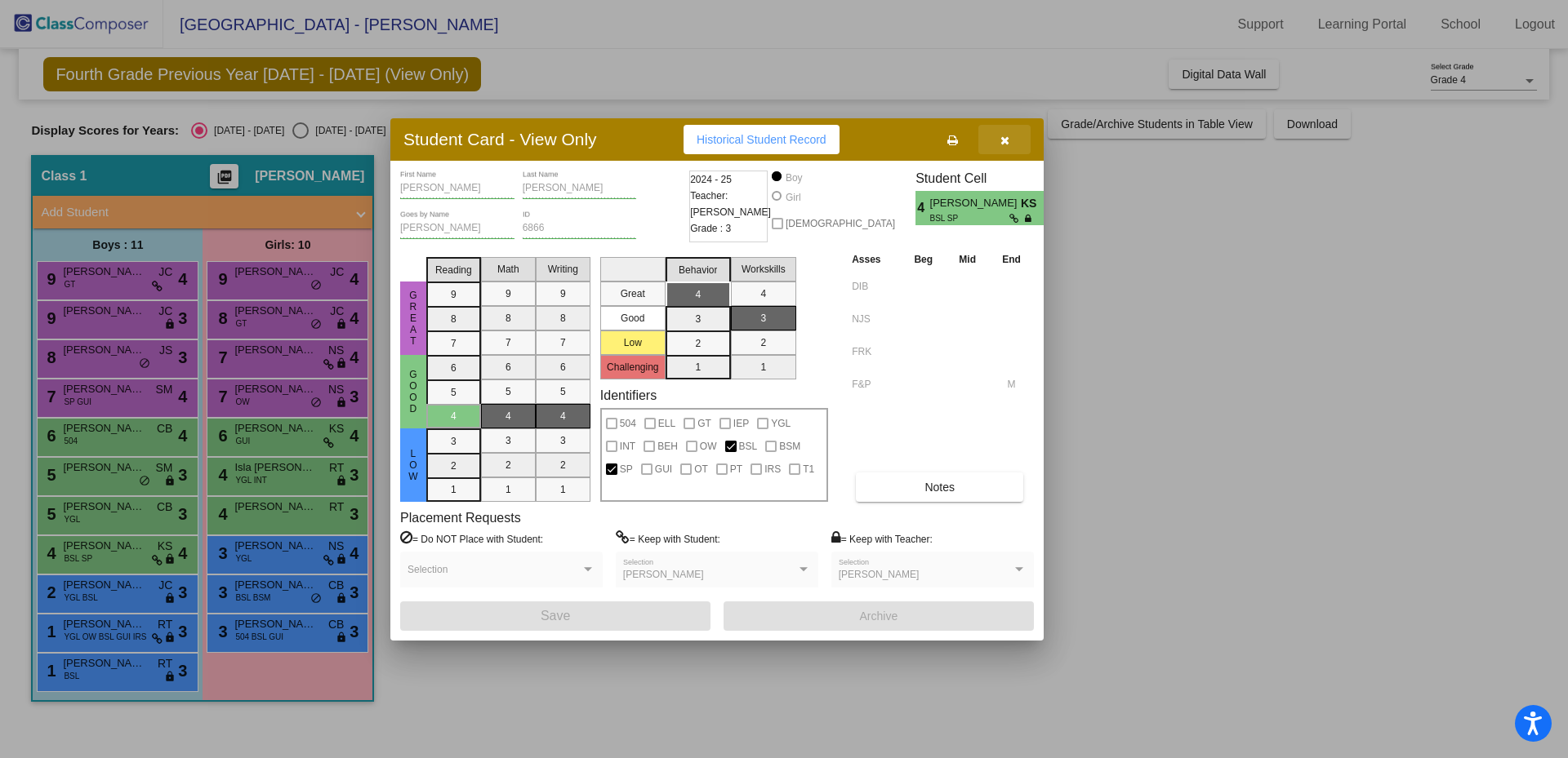
click at [1009, 138] on button "button" at bounding box center [1004, 140] width 52 height 29
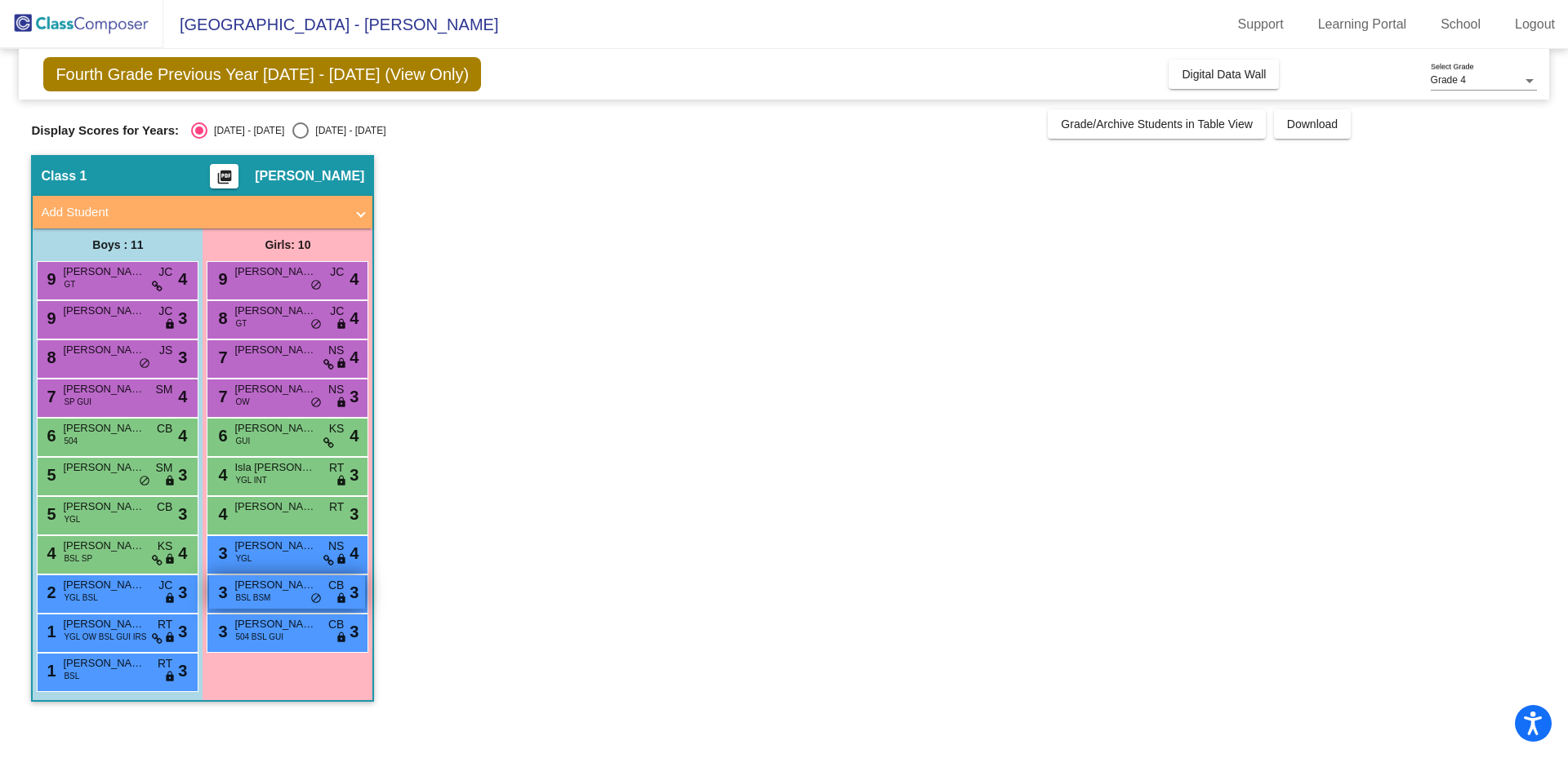
click at [288, 586] on span "[PERSON_NAME]" at bounding box center [275, 586] width 82 height 16
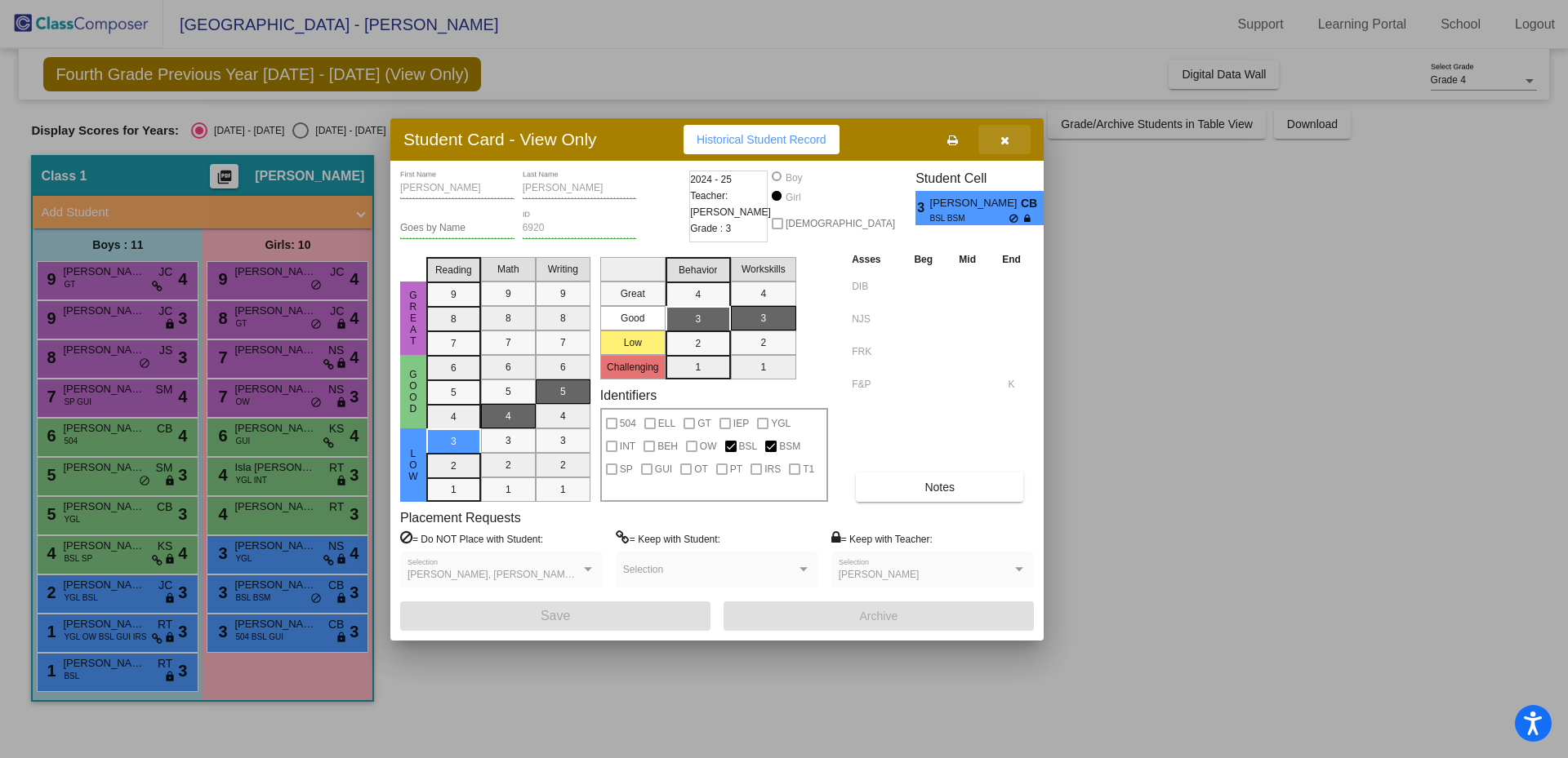
click at [1006, 135] on icon "button" at bounding box center [1004, 140] width 9 height 11
